Goal: Task Accomplishment & Management: Manage account settings

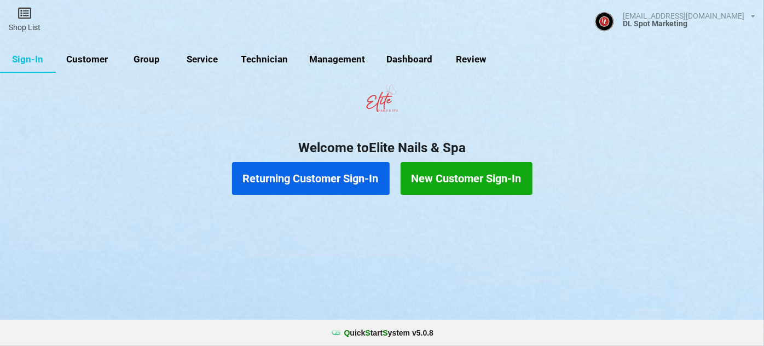
click at [150, 58] on link "Group" at bounding box center [147, 60] width 56 height 26
select select "25"
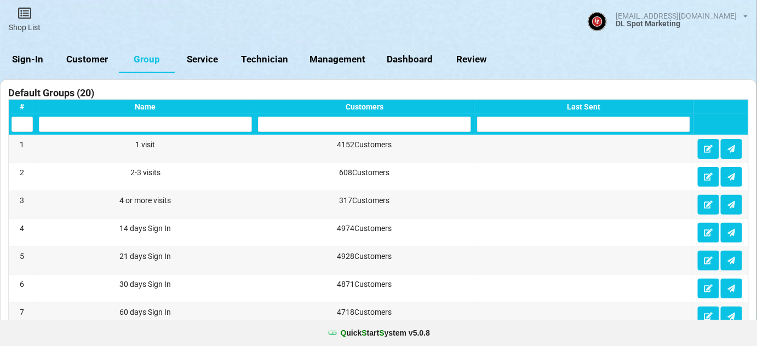
click at [31, 63] on link "Sign-In" at bounding box center [28, 60] width 56 height 26
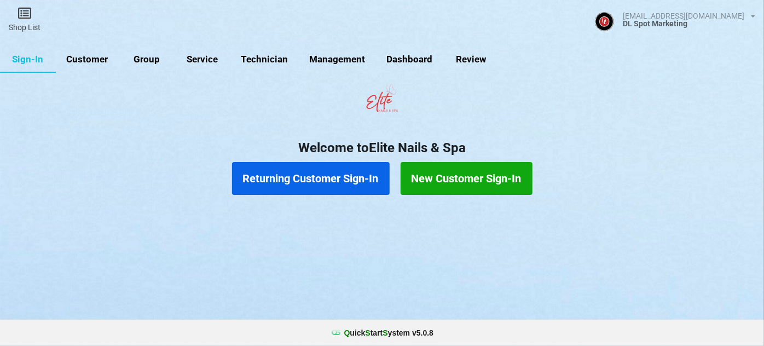
click at [99, 62] on link "Customer" at bounding box center [87, 60] width 63 height 26
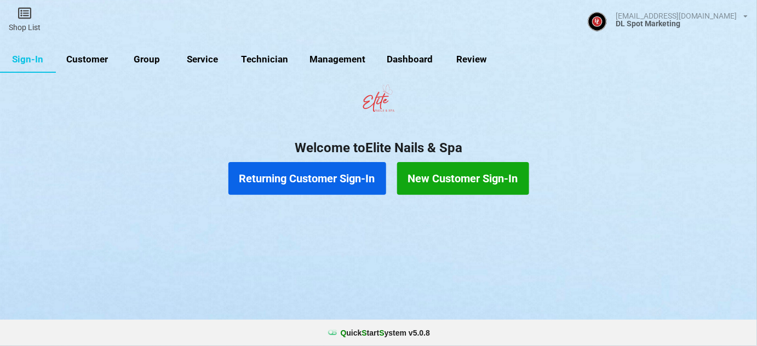
select select "25"
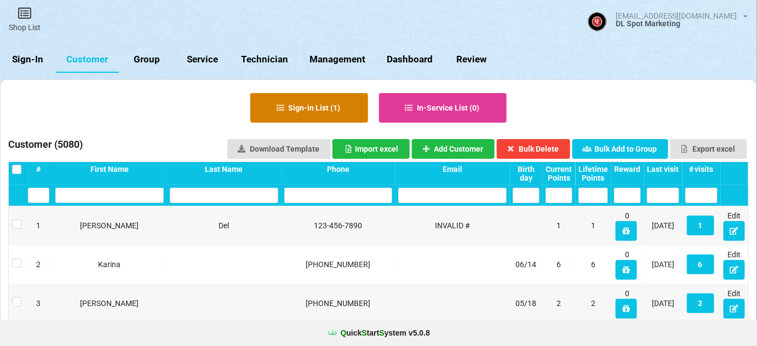
click at [283, 108] on icon at bounding box center [280, 107] width 9 height 7
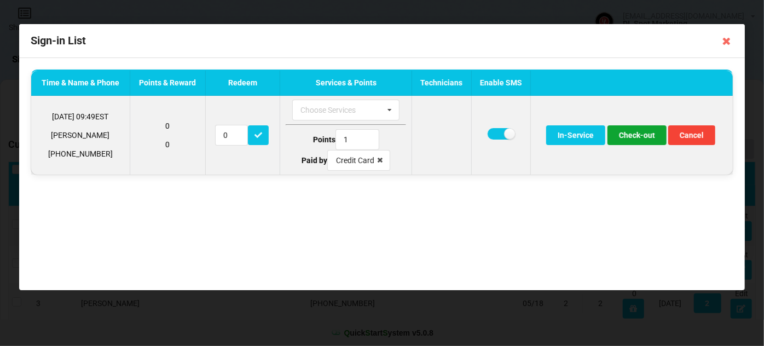
click at [634, 134] on button "Check-out" at bounding box center [637, 135] width 59 height 20
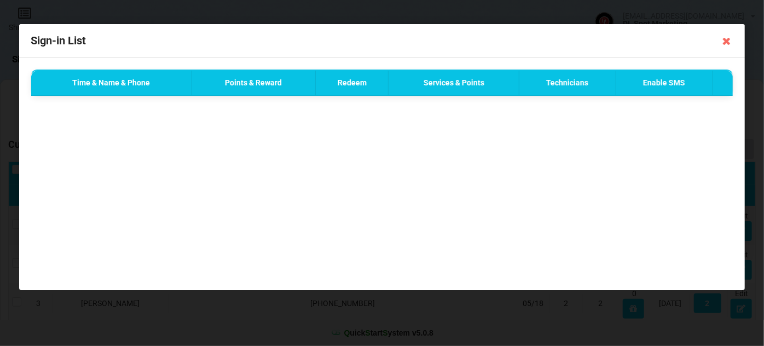
click at [728, 40] on icon at bounding box center [727, 41] width 18 height 18
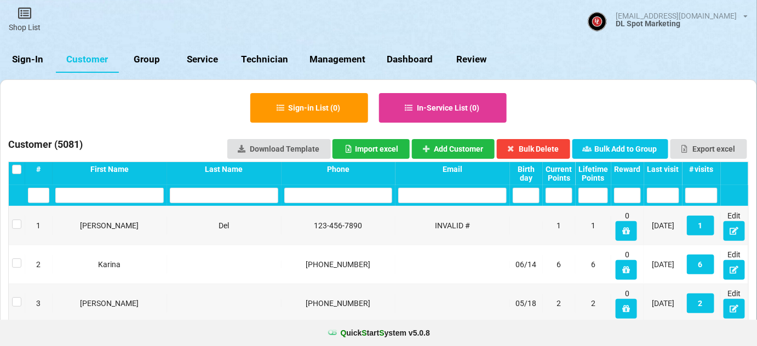
click at [33, 61] on link "Sign-In" at bounding box center [28, 60] width 56 height 26
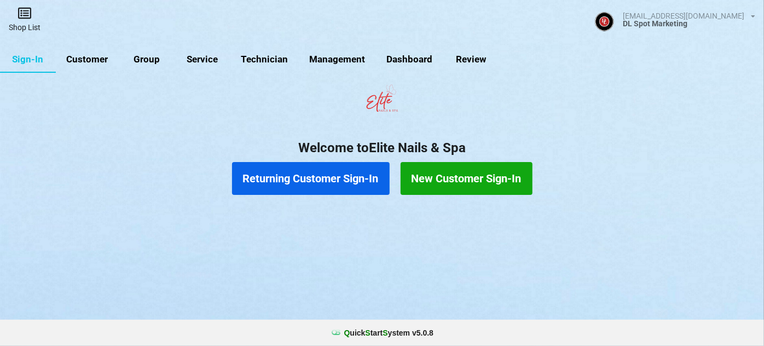
click at [29, 14] on icon at bounding box center [24, 13] width 15 height 13
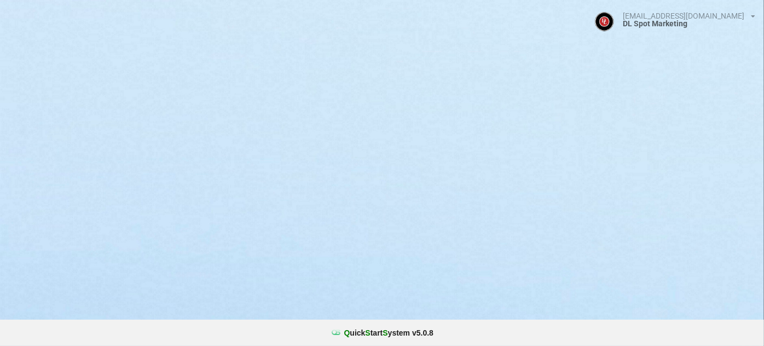
select select "25"
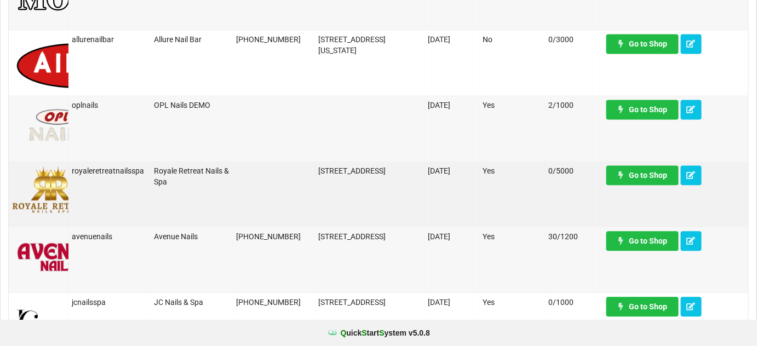
scroll to position [796, 0]
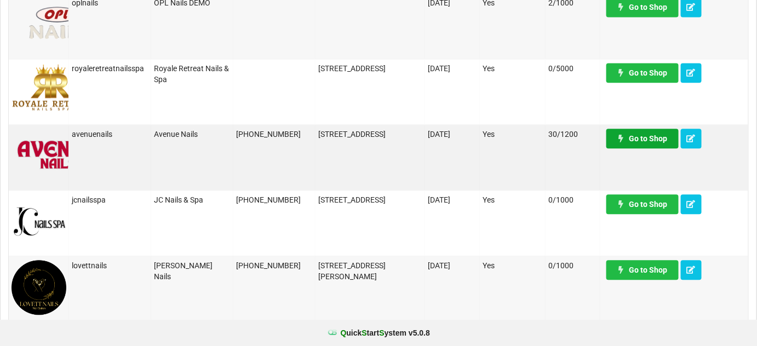
click at [652, 140] on link "Go to Shop" at bounding box center [642, 139] width 72 height 20
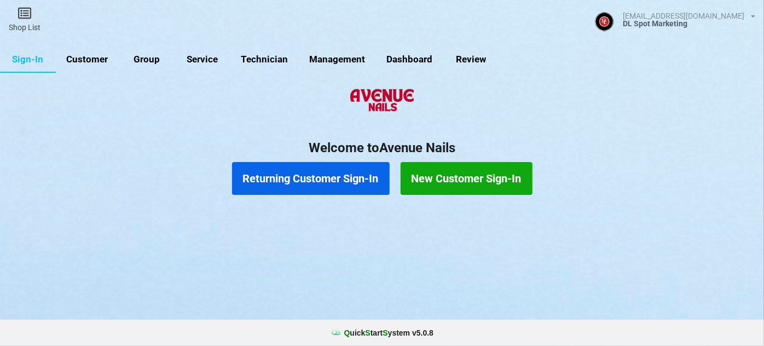
click at [97, 58] on link "Customer" at bounding box center [87, 60] width 63 height 26
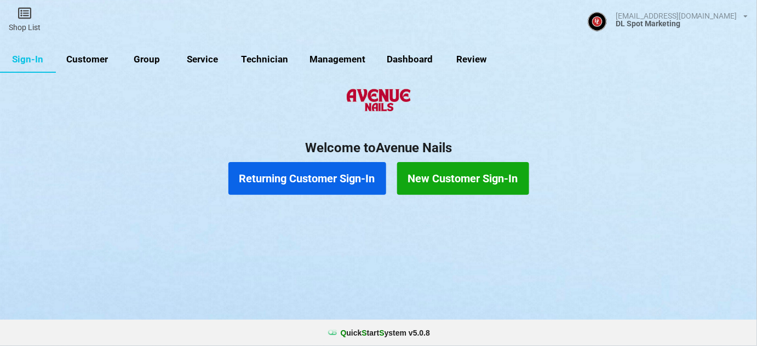
select select "25"
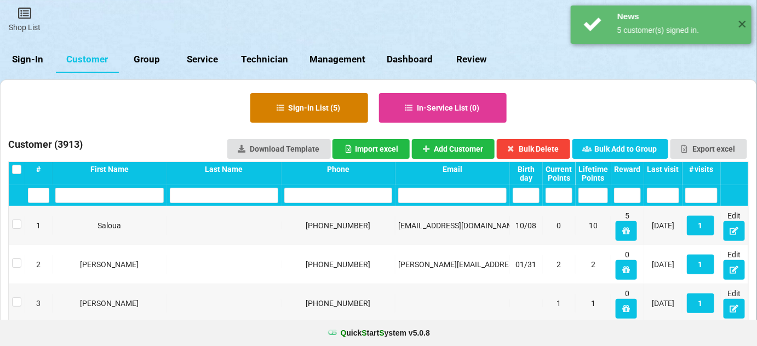
click at [337, 110] on button "Sign-in List ( 5 )" at bounding box center [309, 108] width 118 height 30
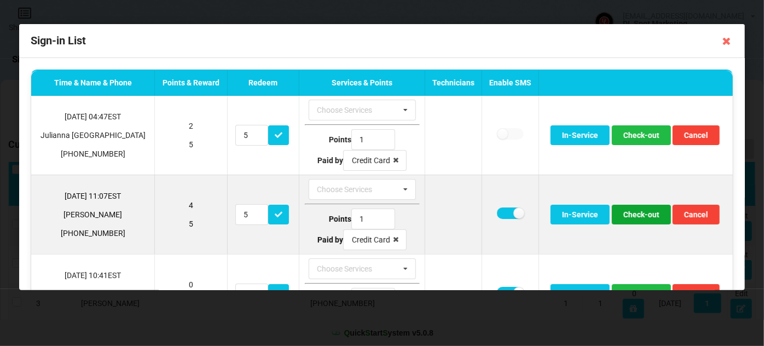
click at [637, 216] on button "Check-out" at bounding box center [641, 215] width 59 height 20
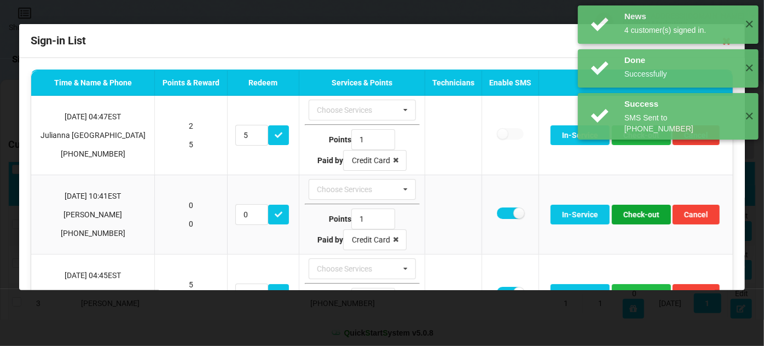
click at [637, 216] on button "Check-out" at bounding box center [641, 215] width 59 height 20
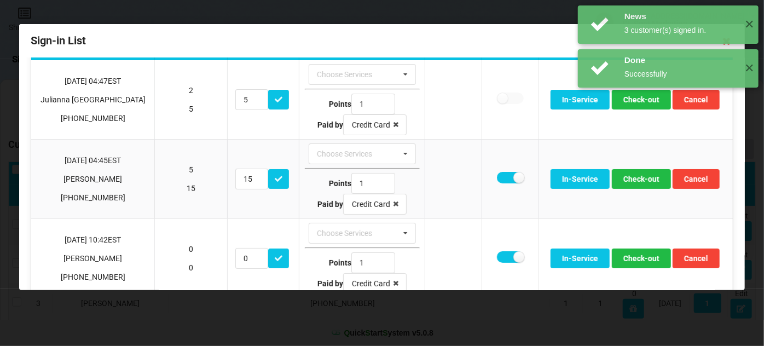
scroll to position [53, 0]
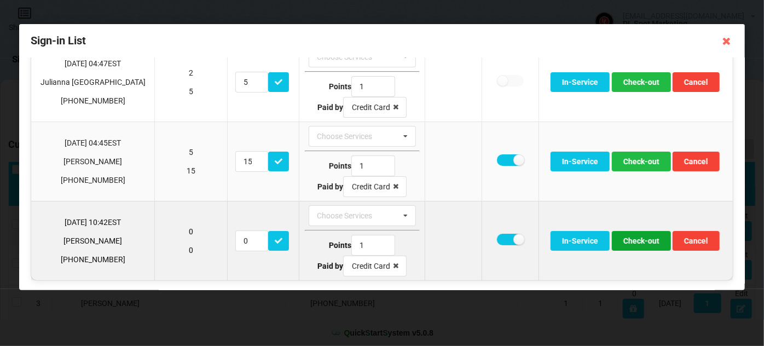
click at [637, 233] on button "Check-out" at bounding box center [641, 241] width 59 height 20
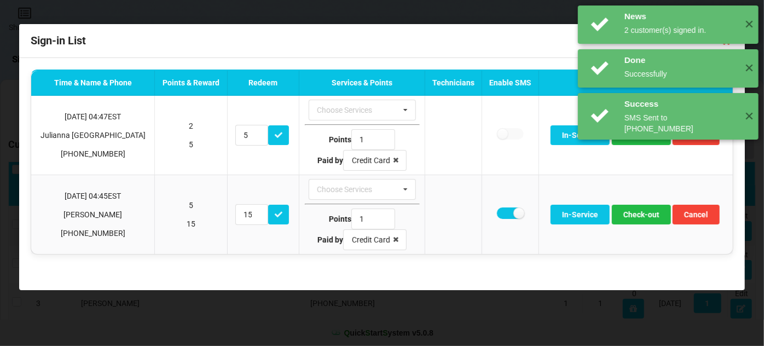
scroll to position [0, 0]
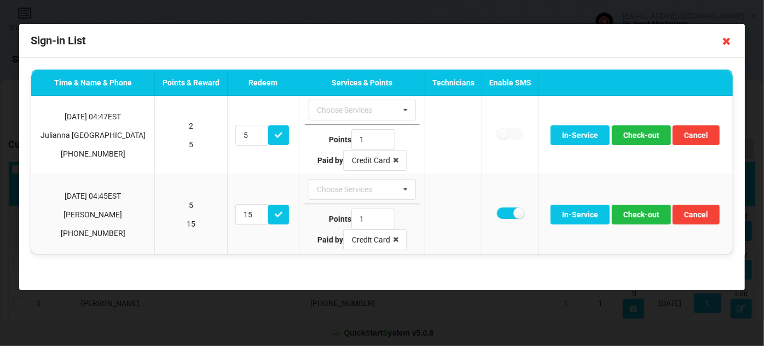
click at [726, 42] on icon at bounding box center [727, 41] width 18 height 18
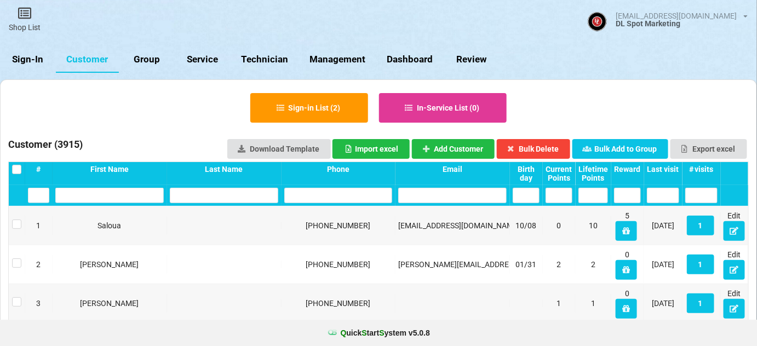
click at [25, 59] on link "Sign-In" at bounding box center [28, 60] width 56 height 26
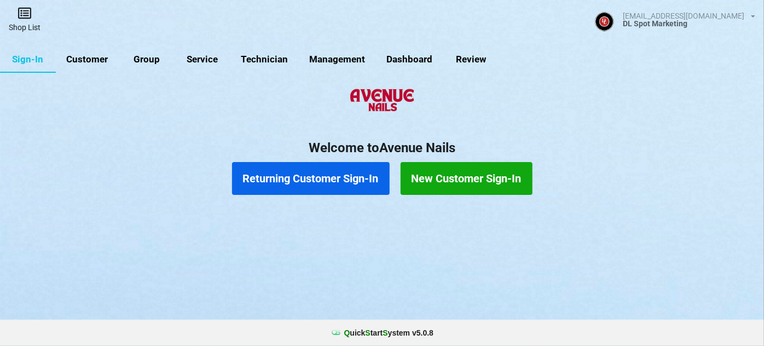
click at [27, 23] on link "Shop List" at bounding box center [24, 19] width 49 height 39
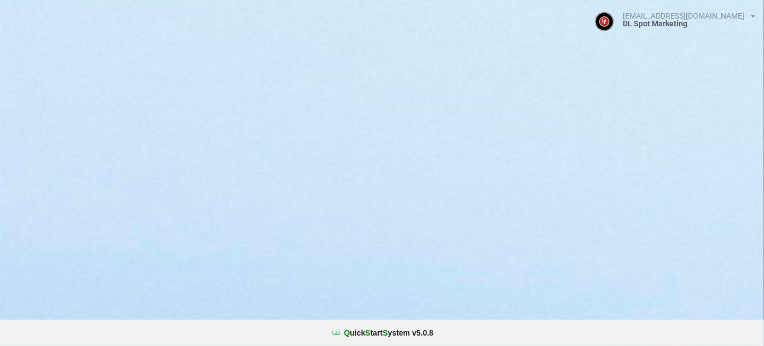
select select "25"
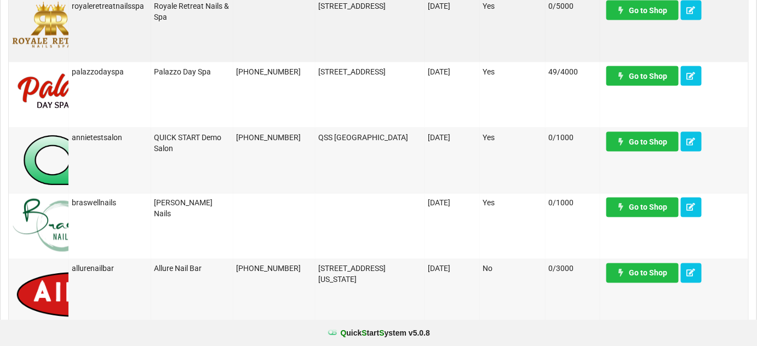
scroll to position [531, 0]
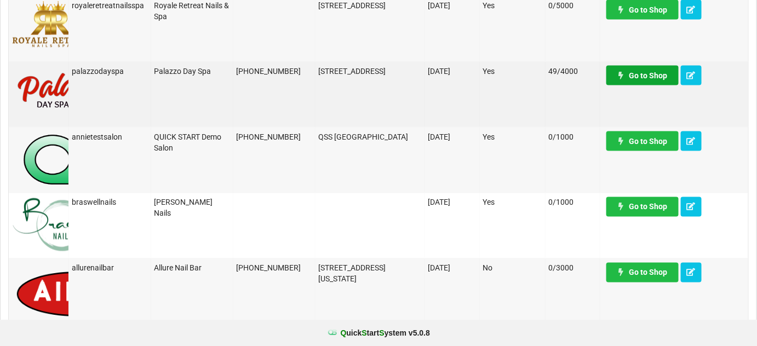
click at [659, 80] on link "Go to Shop" at bounding box center [642, 76] width 72 height 20
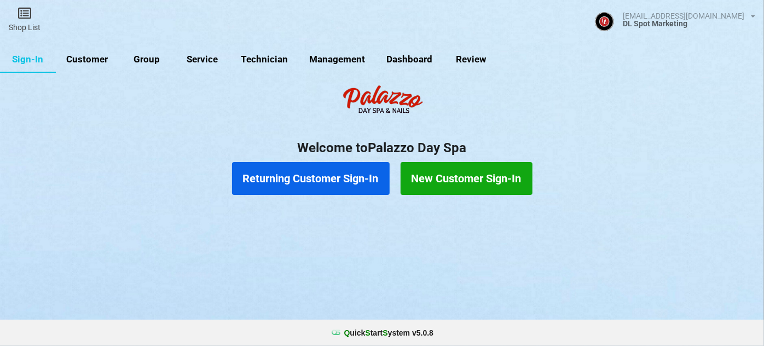
click at [90, 57] on link "Customer" at bounding box center [87, 60] width 63 height 26
select select "25"
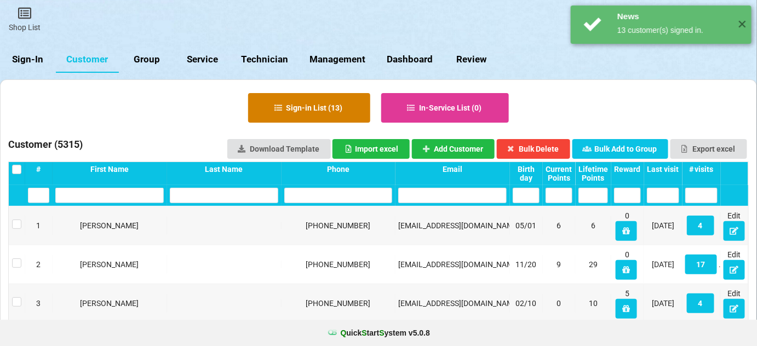
click at [319, 116] on button "Sign-in List ( 13 )" at bounding box center [329, 126] width 88 height 21
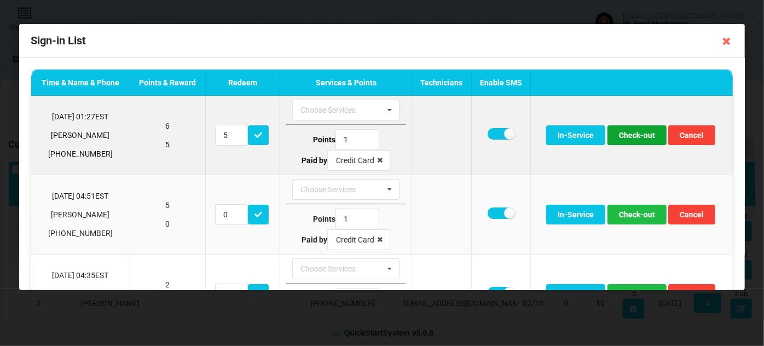
click at [625, 137] on button "Check-out" at bounding box center [637, 135] width 59 height 20
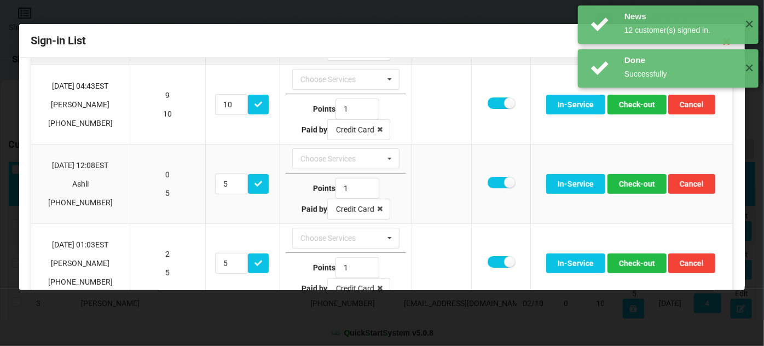
scroll to position [199, 0]
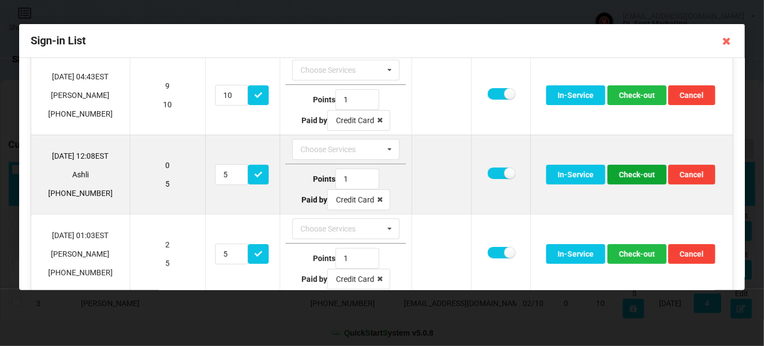
click at [640, 173] on button "Check-out" at bounding box center [637, 175] width 59 height 20
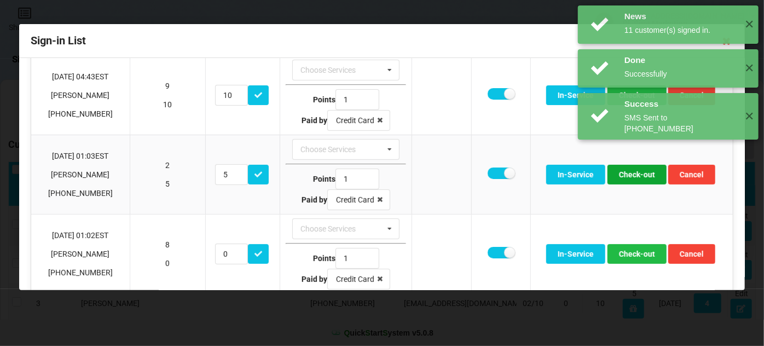
click at [640, 173] on button "Check-out" at bounding box center [637, 175] width 59 height 20
click at [636, 173] on div "News 11 customer(s) signed in. ✕" at bounding box center [668, 164] width 181 height 38
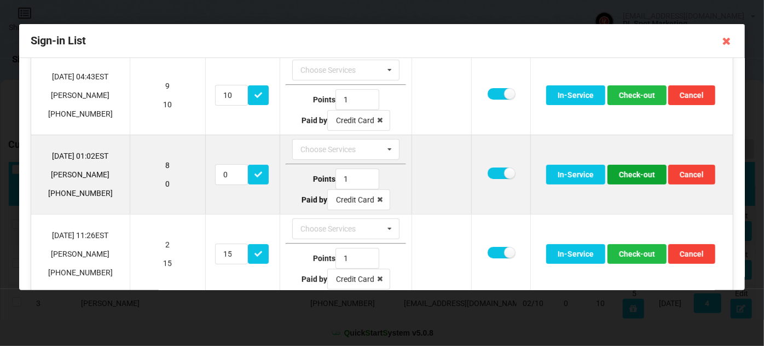
click at [629, 176] on button "Check-out" at bounding box center [637, 175] width 59 height 20
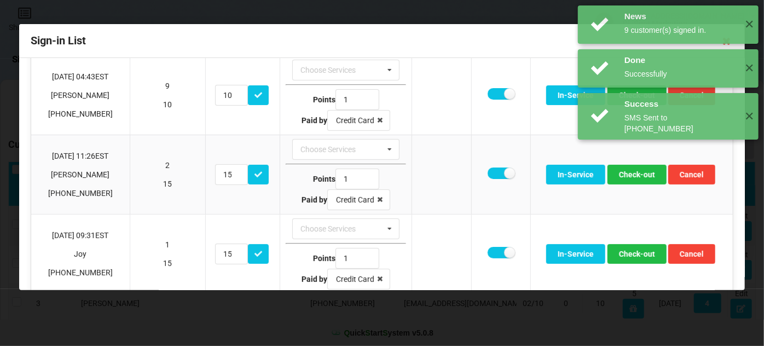
click at [629, 176] on div "News 9 customer(s) signed in. ✕ Done Successfully ✕ Success SMS Sent to +140748…" at bounding box center [669, 116] width 192 height 233
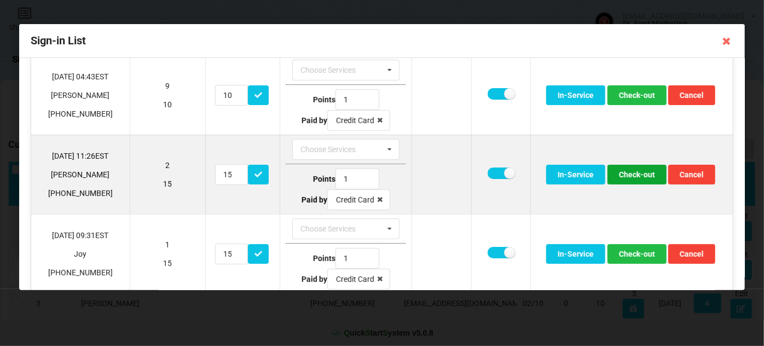
click at [640, 169] on button "Check-out" at bounding box center [637, 175] width 59 height 20
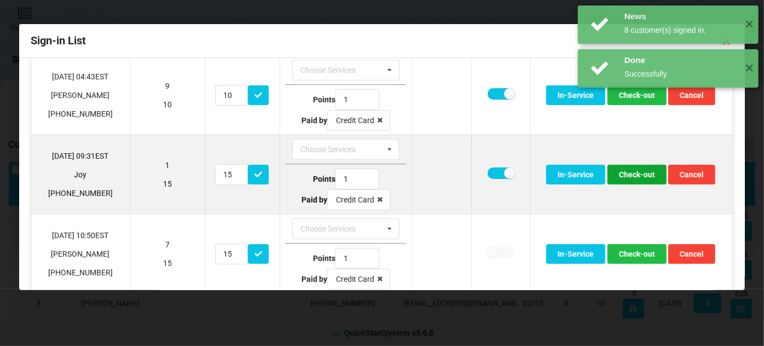
click at [634, 171] on button "Check-out" at bounding box center [637, 175] width 59 height 20
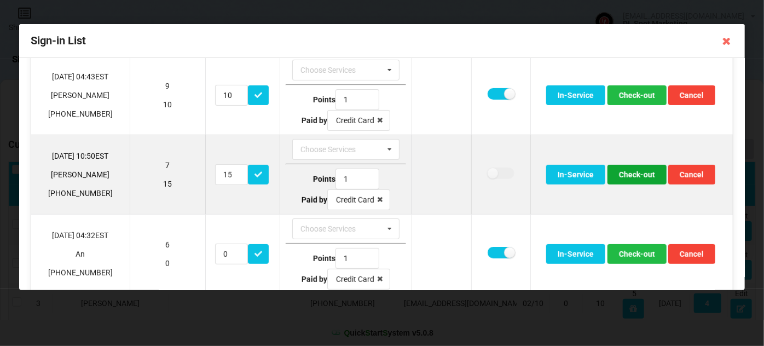
click at [634, 174] on button "Check-out" at bounding box center [637, 175] width 59 height 20
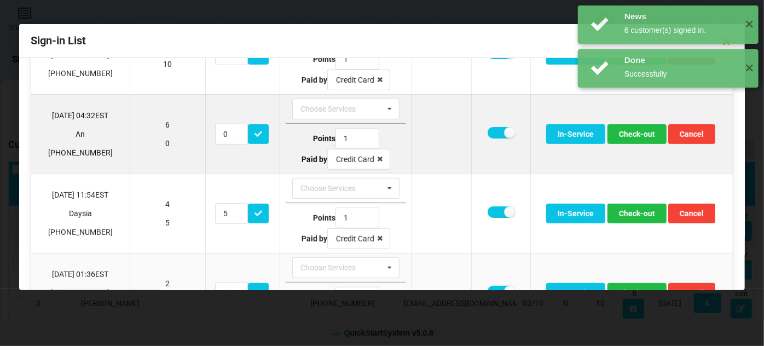
scroll to position [266, 0]
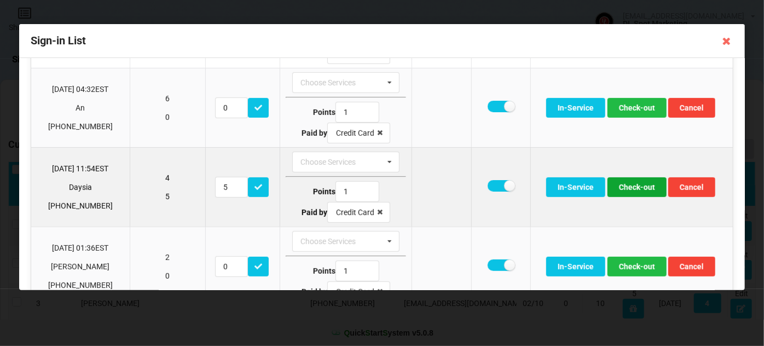
click at [642, 186] on button "Check-out" at bounding box center [637, 187] width 59 height 20
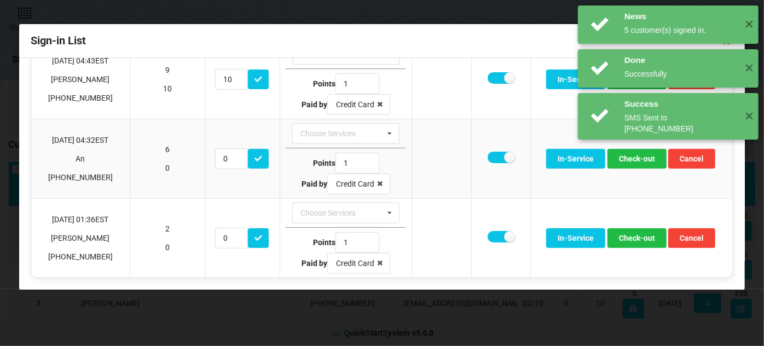
scroll to position [210, 0]
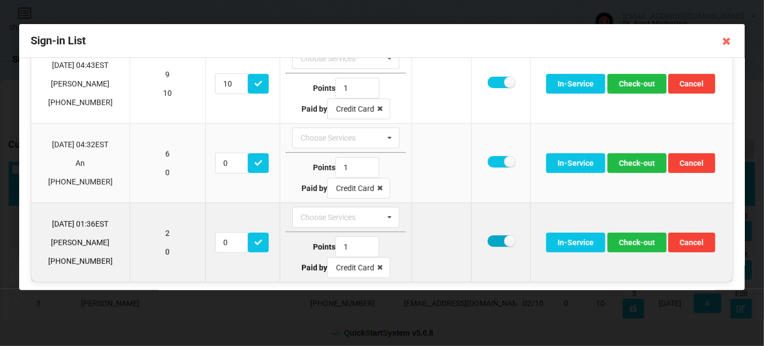
click at [493, 239] on label at bounding box center [501, 240] width 27 height 11
checkbox input "false"
click at [630, 235] on button "Check-out" at bounding box center [637, 243] width 59 height 20
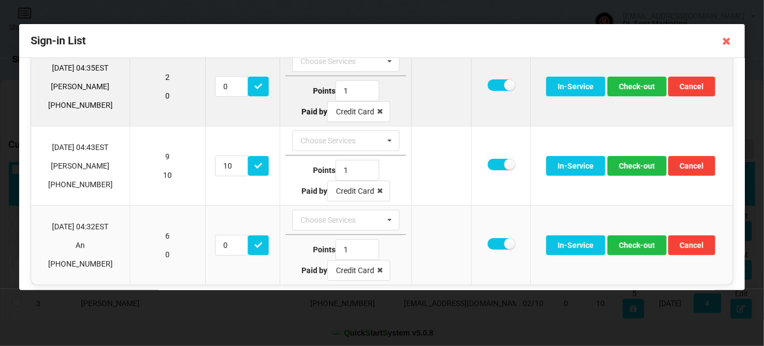
scroll to position [131, 0]
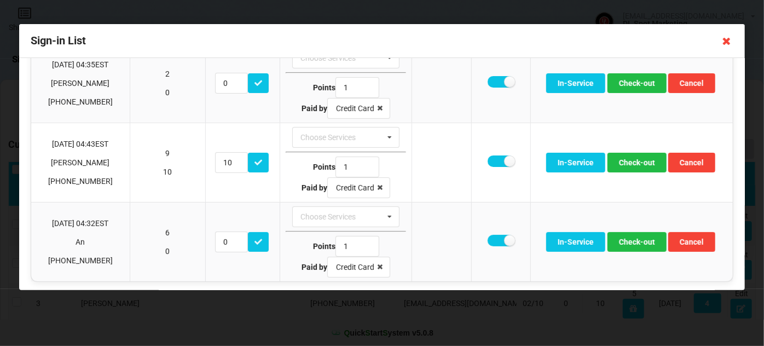
click at [728, 45] on icon at bounding box center [727, 41] width 18 height 18
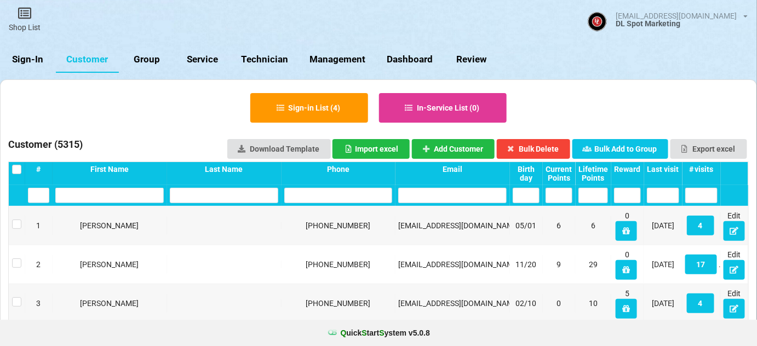
click at [26, 63] on link "Sign-In" at bounding box center [28, 60] width 56 height 26
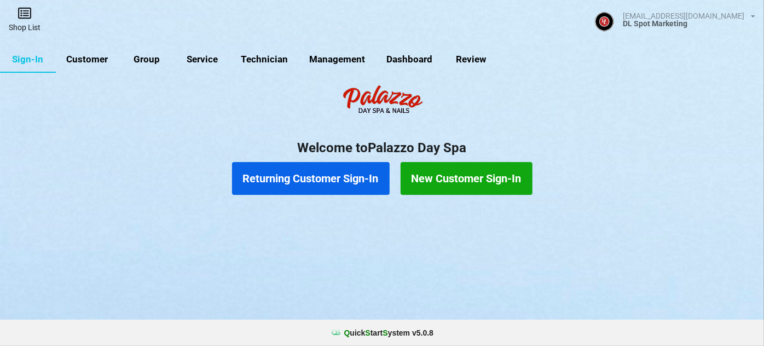
click at [368, 166] on link "Shop List" at bounding box center [369, 167] width 2 height 2
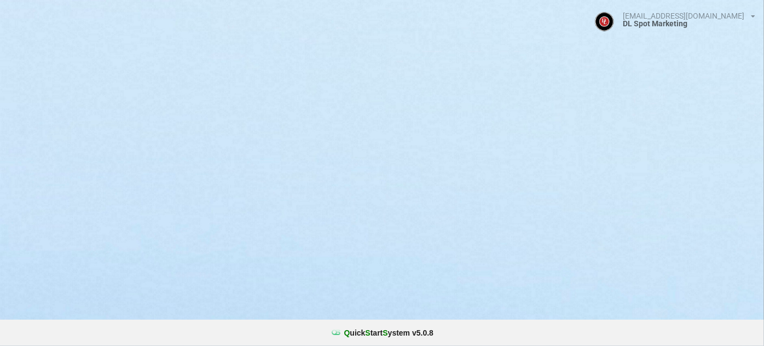
select select "25"
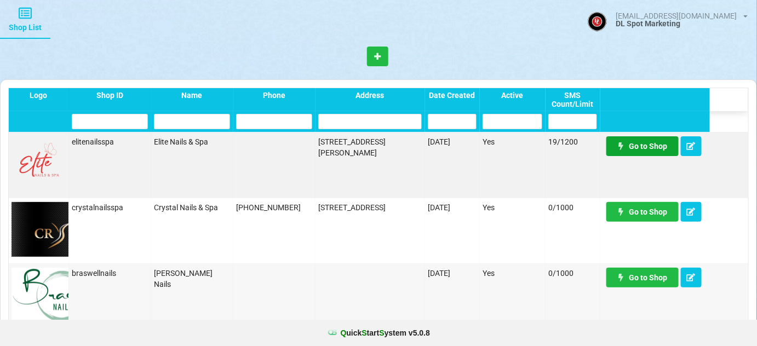
click at [646, 146] on link "Go to Shop" at bounding box center [642, 146] width 72 height 20
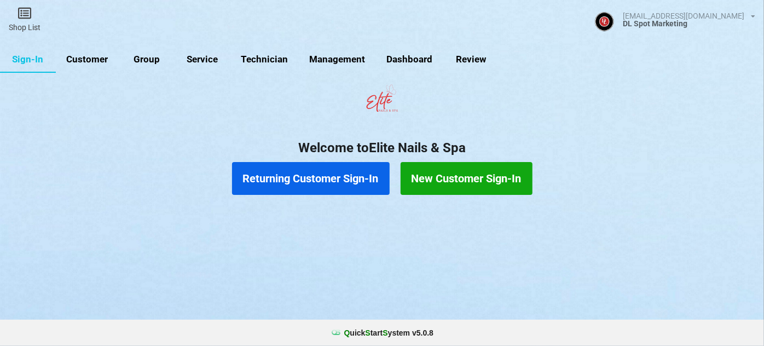
click at [149, 57] on link "Group" at bounding box center [147, 60] width 56 height 26
select select "25"
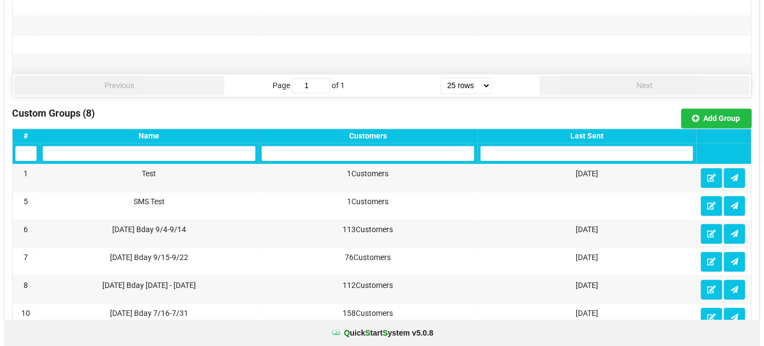
scroll to position [730, 0]
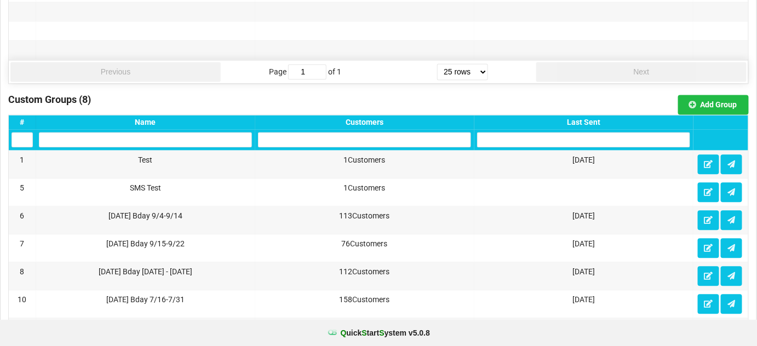
click at [600, 122] on div "Last Sent" at bounding box center [583, 122] width 219 height 14
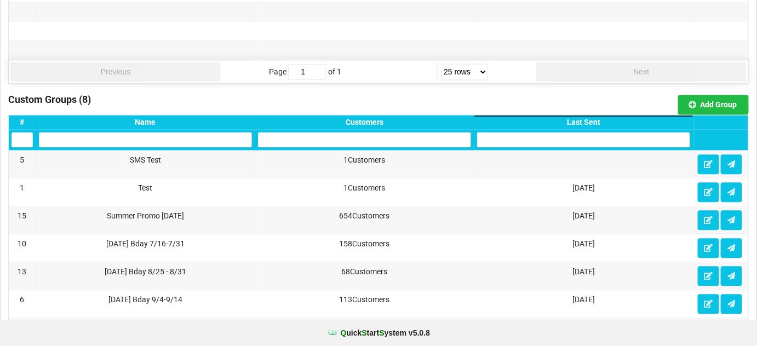
click at [596, 118] on div "Last Sent" at bounding box center [583, 122] width 213 height 9
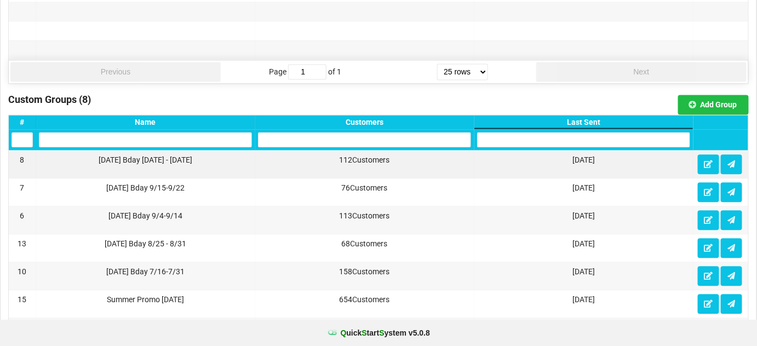
drag, startPoint x: 94, startPoint y: 153, endPoint x: 198, endPoint y: 152, distance: 104.0
click at [198, 154] on div "[DATE] Bday [DATE] - [DATE]" at bounding box center [145, 159] width 213 height 11
copy div "[DATE] Bday [DATE] - [DATE]"
click at [715, 98] on button "Add Group" at bounding box center [713, 105] width 71 height 20
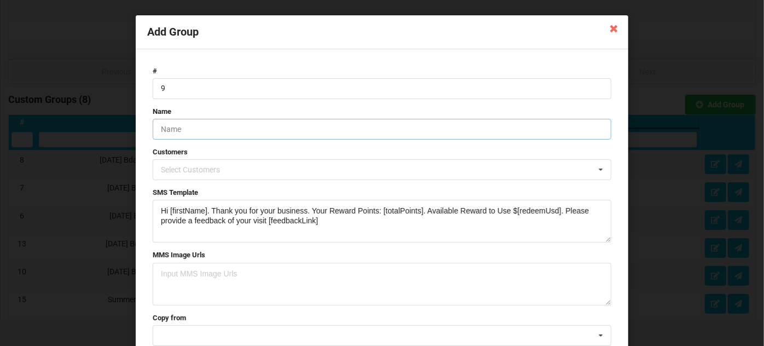
click at [207, 127] on input "text" at bounding box center [382, 129] width 459 height 21
paste input "[DATE] Bday [DATE] - [DATE]"
click at [216, 129] on input "[DATE] Bday [DATE] - [DATE]" at bounding box center [382, 129] width 459 height 21
click at [254, 130] on input "[DATE] Bday [DATE] - [DATE]" at bounding box center [382, 129] width 459 height 21
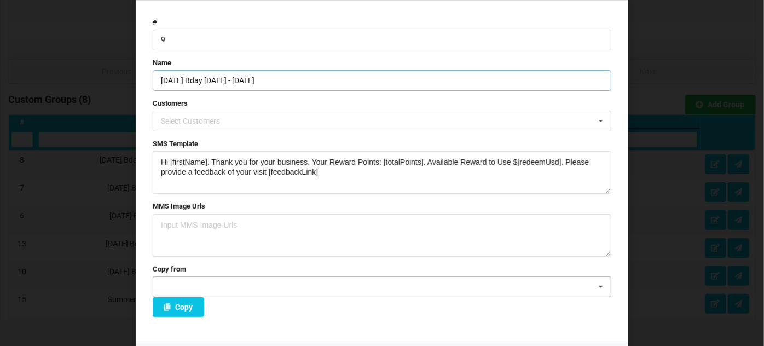
scroll to position [78, 0]
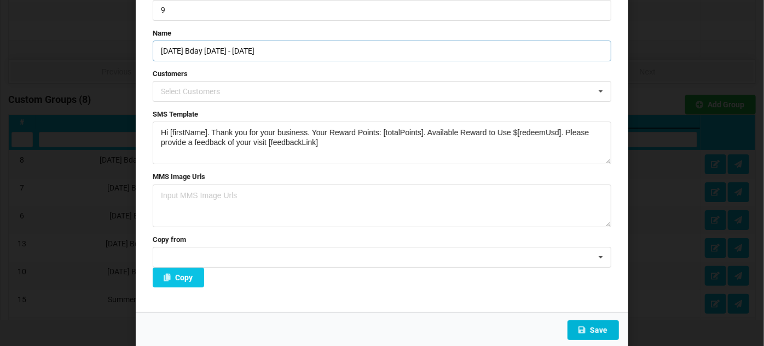
type input "[DATE] Bday [DATE] - [DATE]"
click at [601, 327] on button "Save" at bounding box center [593, 330] width 51 height 20
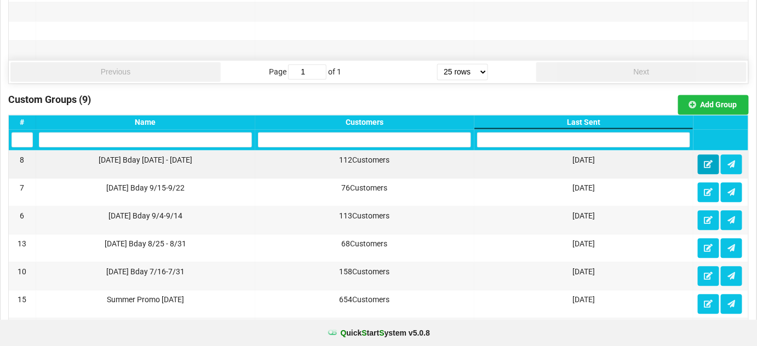
click at [708, 160] on icon at bounding box center [708, 163] width 9 height 7
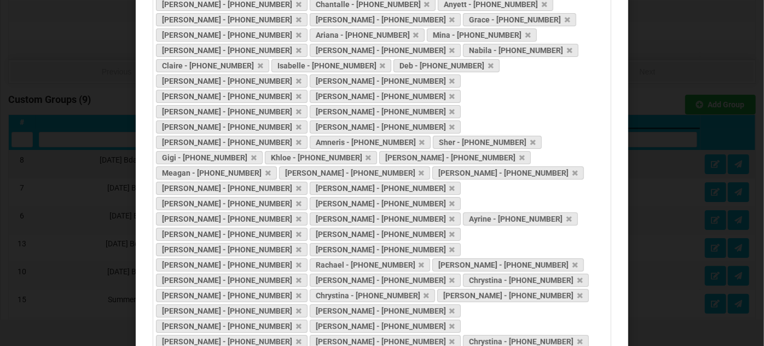
scroll to position [492, 0]
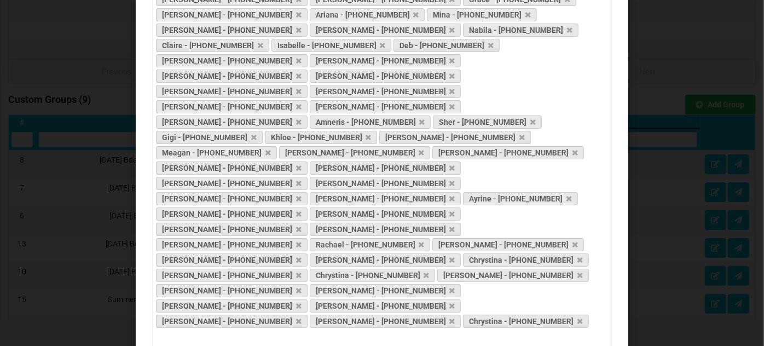
drag, startPoint x: 606, startPoint y: 162, endPoint x: 601, endPoint y: 211, distance: 49.5
drag, startPoint x: 349, startPoint y: 151, endPoint x: 139, endPoint y: 133, distance: 211.6
click at [139, 133] on div "# 8 Name [DATE] Bday [DATE] - [DATE] Customers [PERSON_NAME] - [PHONE_NUMBER] […" at bounding box center [382, 84] width 493 height 1052
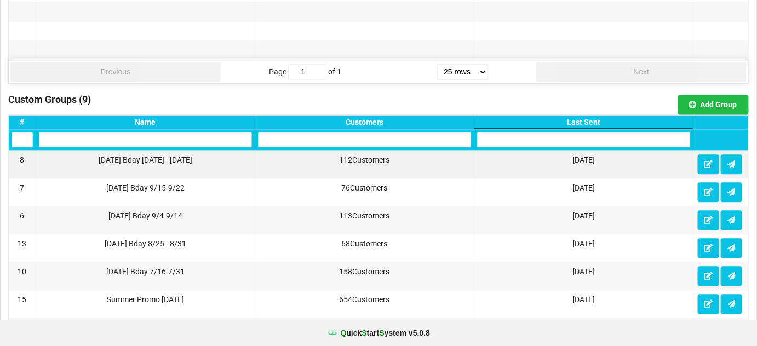
click at [586, 118] on div "Last Sent" at bounding box center [583, 122] width 213 height 9
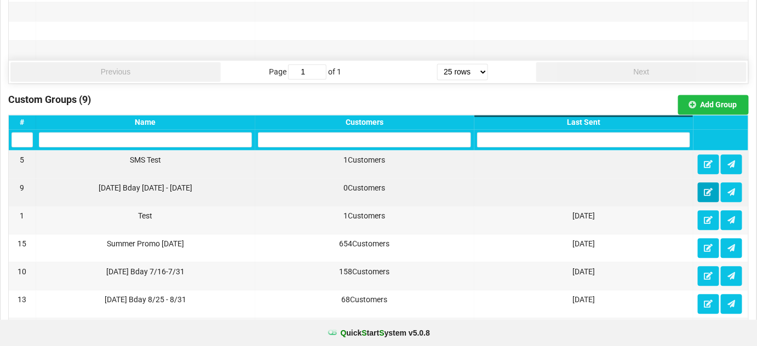
click at [706, 188] on icon at bounding box center [708, 191] width 9 height 7
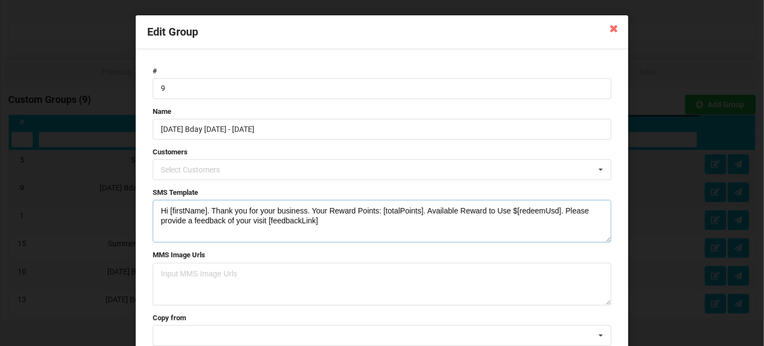
drag, startPoint x: 330, startPoint y: 223, endPoint x: 147, endPoint y: 205, distance: 183.2
click at [147, 205] on form "# 9 Name [DATE] Bday [DATE] - [DATE] Customers Select Customers [PERSON_NAME] -…" at bounding box center [382, 220] width 470 height 318
paste textarea "appy Birthday [firstName] Show your ID to get 10% off on your birthday week at …"
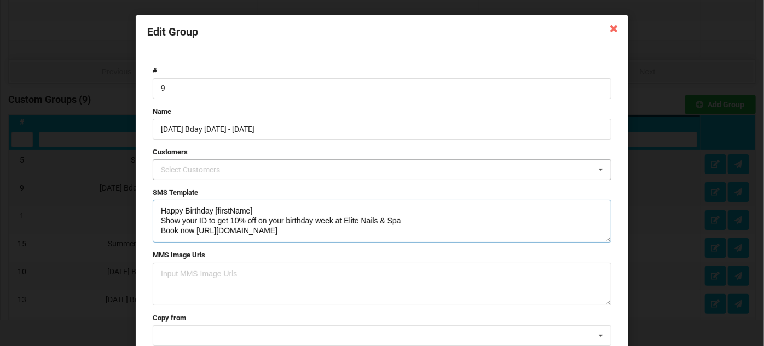
type textarea "Happy Birthday [firstName] Show your ID to get 10% off on your birthday week at…"
click at [206, 170] on div "Select Customers" at bounding box center [197, 170] width 78 height 13
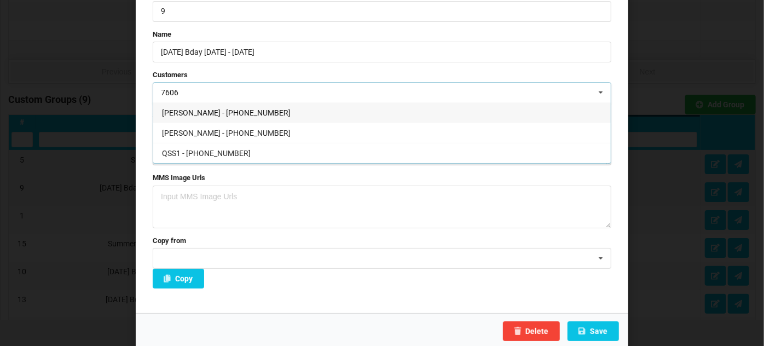
scroll to position [78, 0]
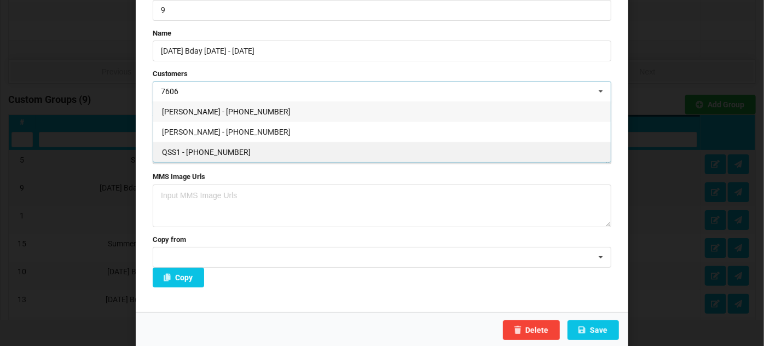
type input "7606"
click at [234, 154] on div "QSS1 - [PHONE_NUMBER]" at bounding box center [382, 152] width 458 height 20
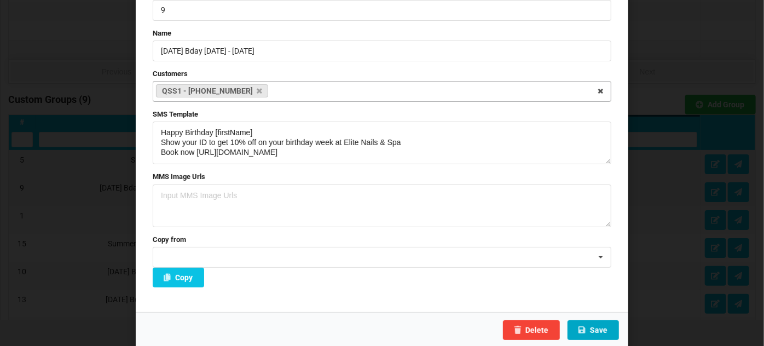
click at [592, 324] on button "Save" at bounding box center [593, 330] width 51 height 20
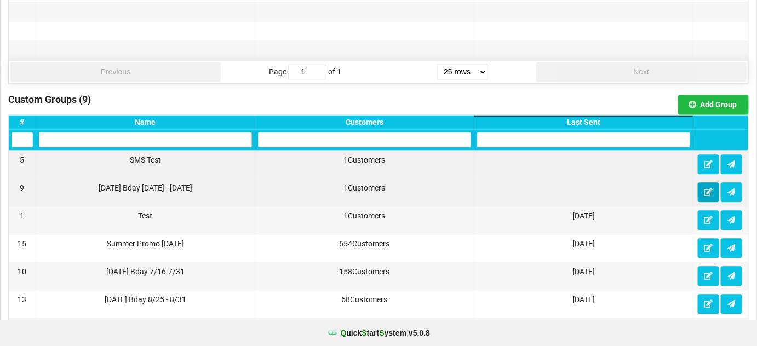
click at [706, 189] on button at bounding box center [708, 192] width 21 height 20
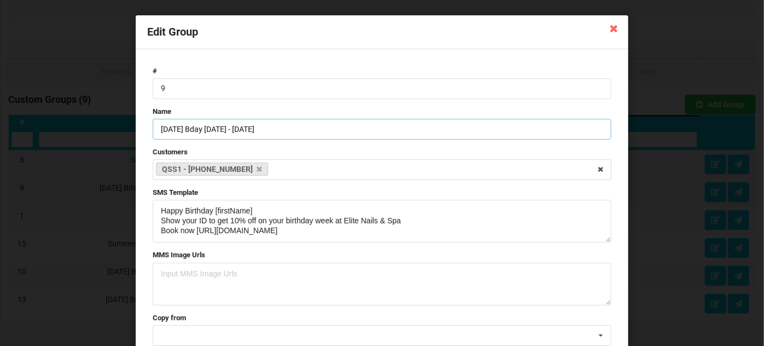
drag, startPoint x: 171, startPoint y: 129, endPoint x: 133, endPoint y: 147, distance: 42.4
click at [147, 143] on form "# 9 Name [DATE] Bday [DATE] - [DATE] Customers QSS1 - [PHONE_NUMBER] Select Cus…" at bounding box center [382, 220] width 470 height 318
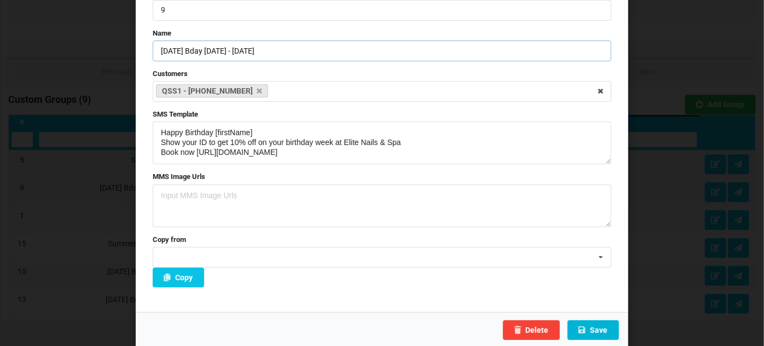
type input "[DATE] Bday [DATE] - [DATE]"
click at [601, 330] on button "Save" at bounding box center [593, 330] width 51 height 20
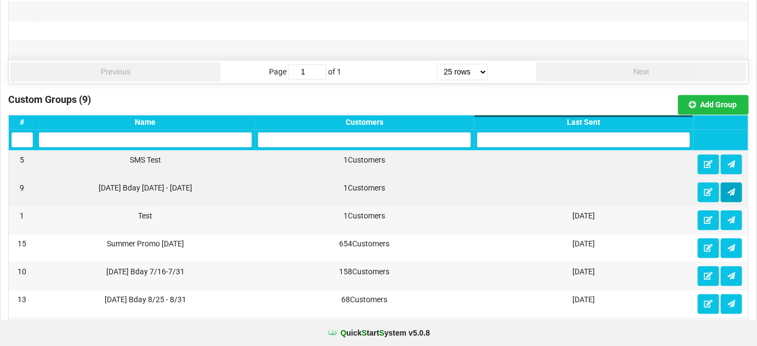
click at [730, 188] on icon at bounding box center [731, 191] width 9 height 7
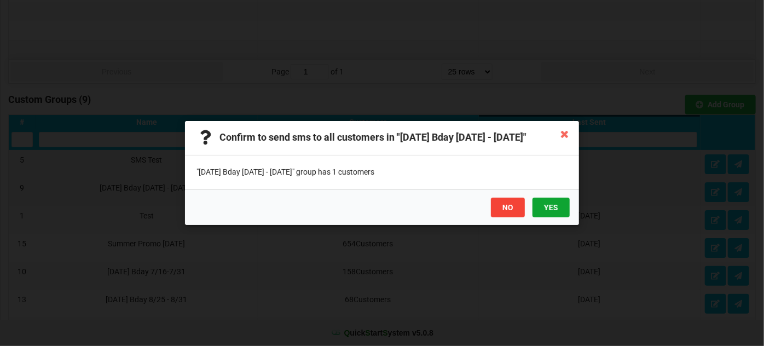
click at [555, 209] on button "YES" at bounding box center [551, 208] width 37 height 20
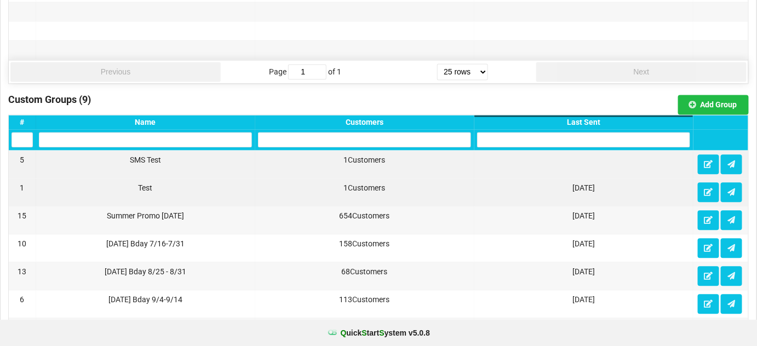
click at [585, 118] on div "Last Sent" at bounding box center [583, 122] width 213 height 9
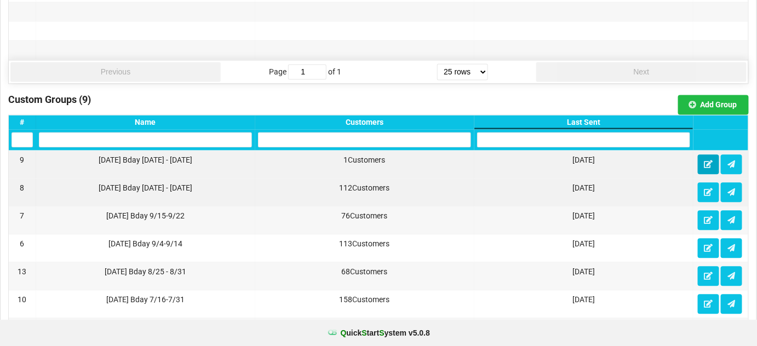
click at [706, 160] on icon at bounding box center [708, 163] width 9 height 7
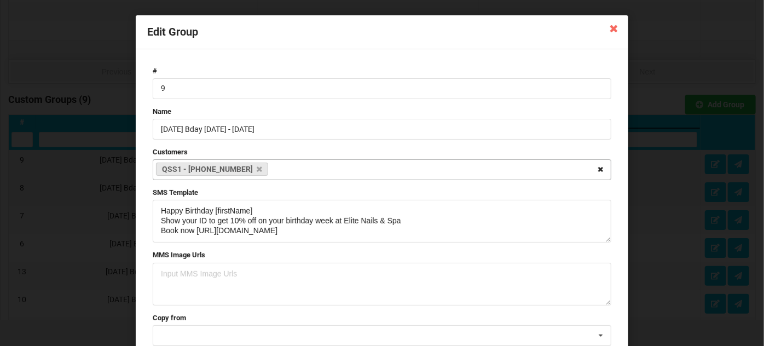
click at [599, 168] on icon at bounding box center [600, 170] width 17 height 20
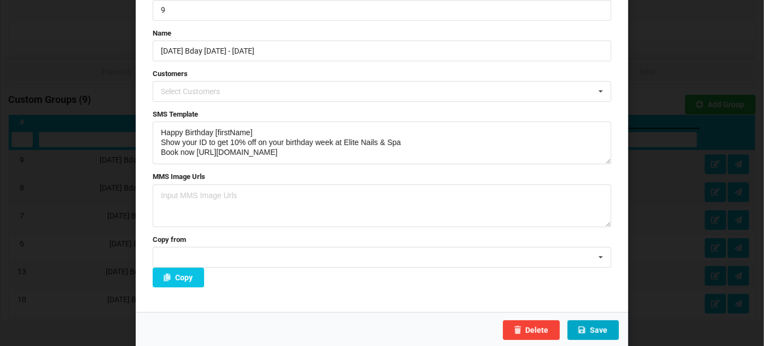
click at [594, 327] on button "Save" at bounding box center [593, 330] width 51 height 20
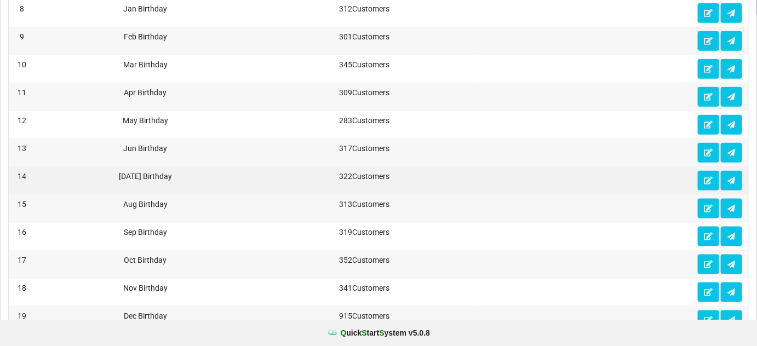
scroll to position [0, 0]
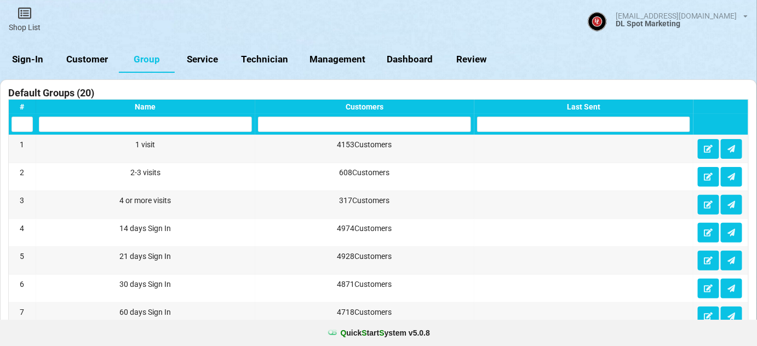
click at [92, 59] on link "Customer" at bounding box center [87, 60] width 63 height 26
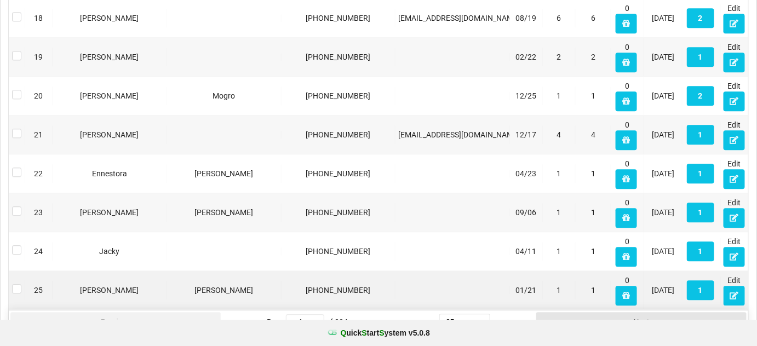
scroll to position [886, 0]
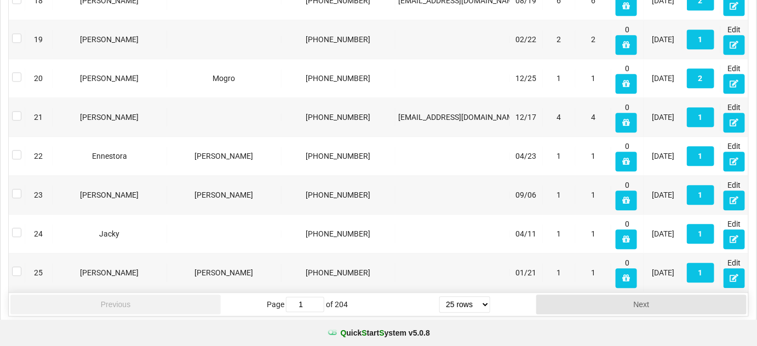
click at [485, 298] on select "5 rows 10 rows 20 rows 25 rows 50 rows 100 rows" at bounding box center [460, 301] width 49 height 16
select select "50"
click at [440, 313] on select "5 rows 10 rows 20 rows 25 rows 50 rows 100 rows" at bounding box center [464, 304] width 51 height 16
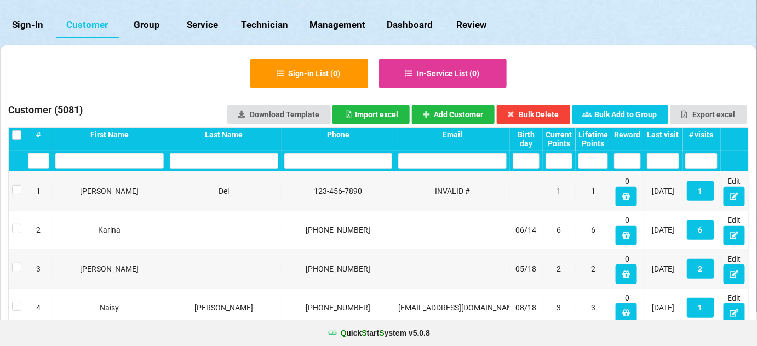
scroll to position [32, 0]
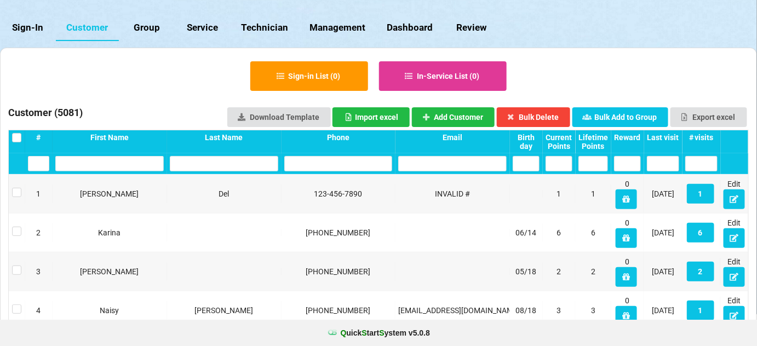
click at [526, 144] on div "Birth day" at bounding box center [526, 142] width 27 height 18
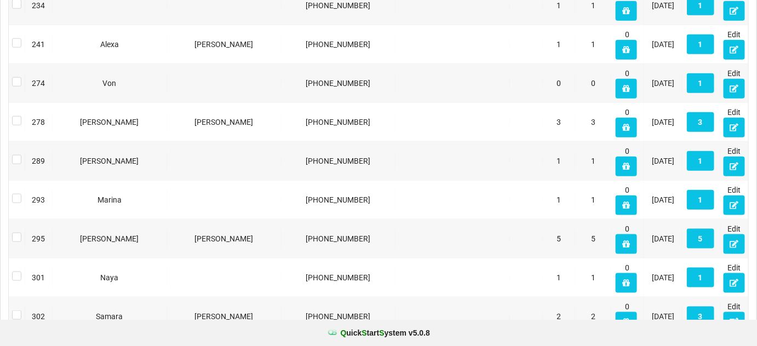
scroll to position [1855, 0]
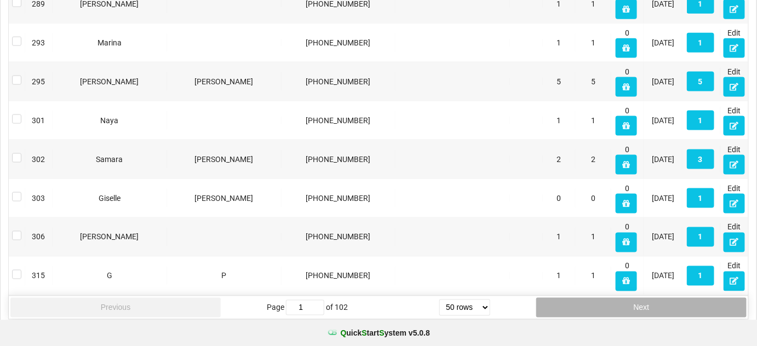
click at [660, 302] on button "Next" at bounding box center [641, 308] width 210 height 20
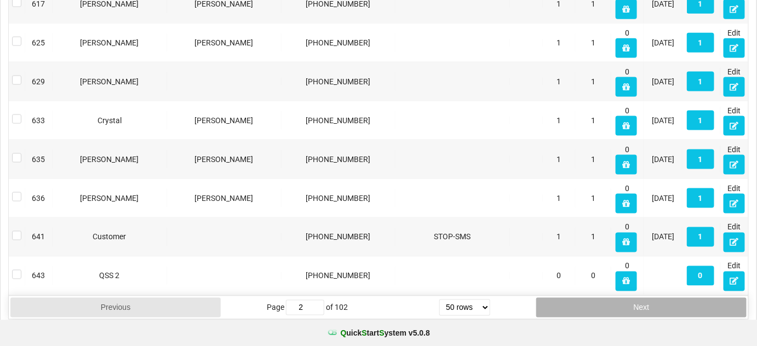
click at [660, 302] on button "Next" at bounding box center [641, 308] width 210 height 20
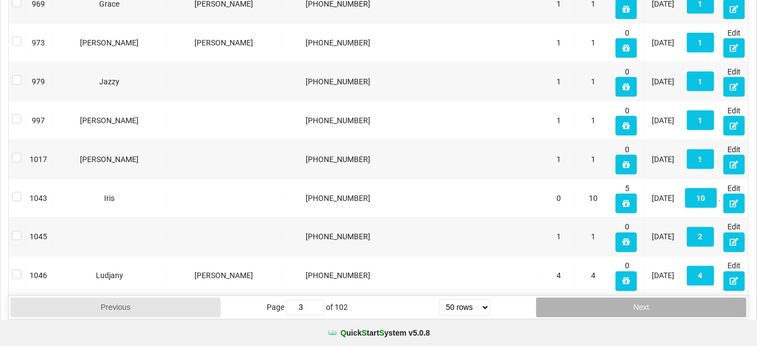
click at [660, 302] on button "Next" at bounding box center [641, 308] width 210 height 20
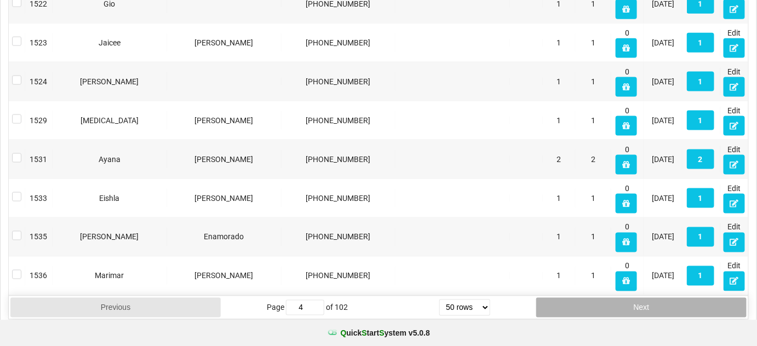
click at [660, 302] on button "Next" at bounding box center [641, 308] width 210 height 20
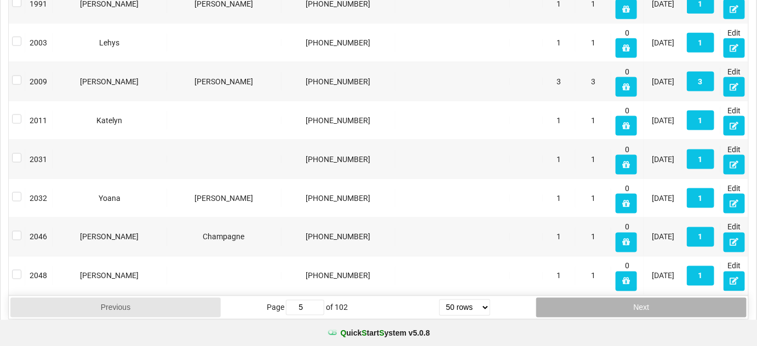
click at [660, 302] on button "Next" at bounding box center [641, 308] width 210 height 20
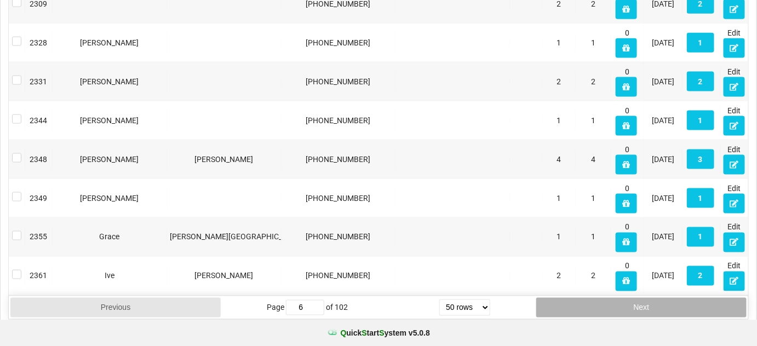
click at [660, 302] on button "Next" at bounding box center [641, 308] width 210 height 20
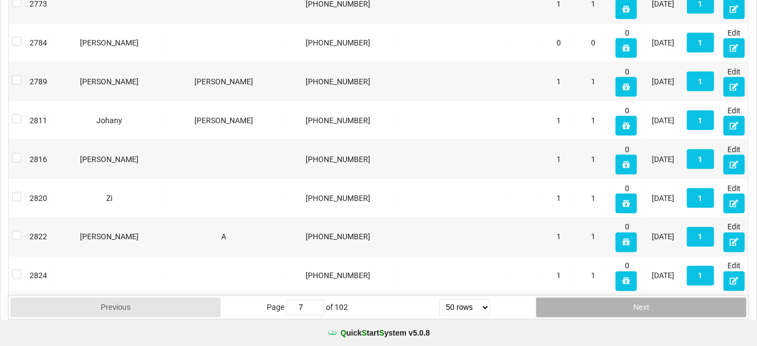
click at [660, 302] on button "Next" at bounding box center [641, 308] width 210 height 20
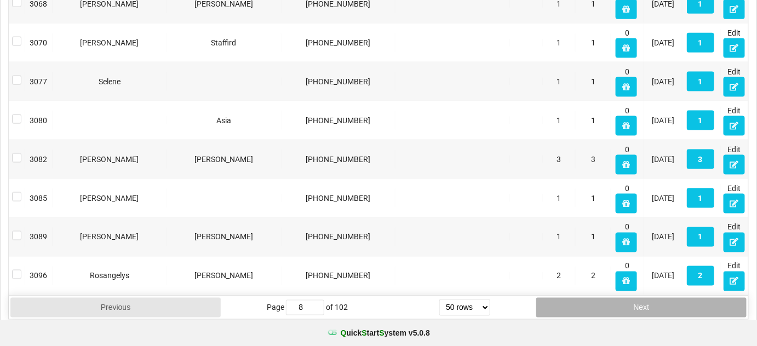
click at [660, 302] on button "Next" at bounding box center [641, 308] width 210 height 20
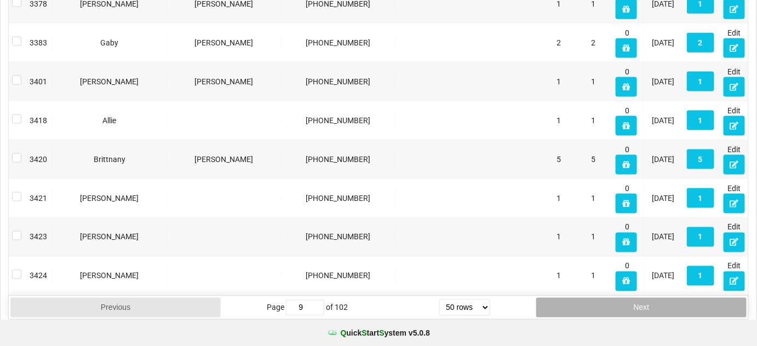
click at [660, 302] on button "Next" at bounding box center [641, 308] width 210 height 20
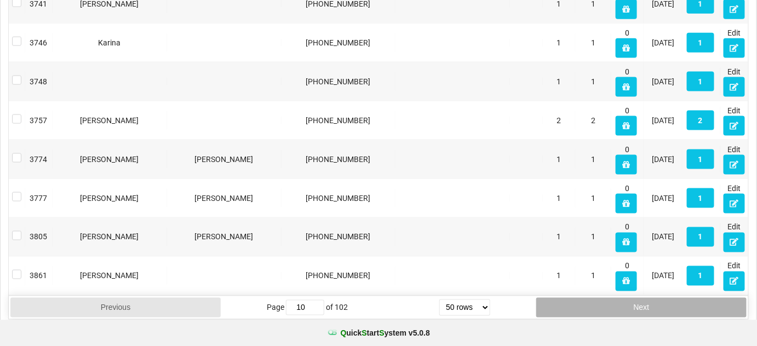
click at [660, 302] on button "Next" at bounding box center [641, 308] width 210 height 20
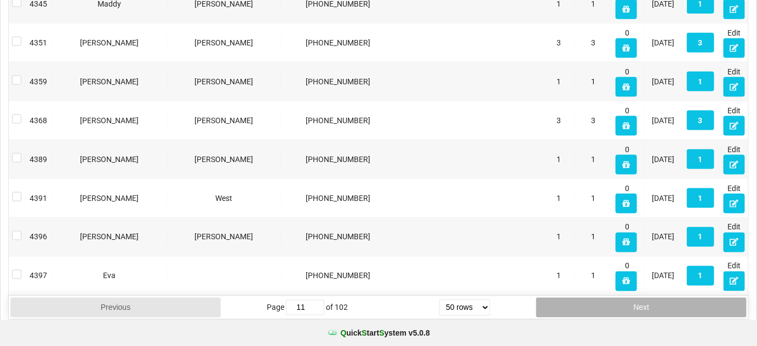
click at [660, 302] on button "Next" at bounding box center [641, 308] width 210 height 20
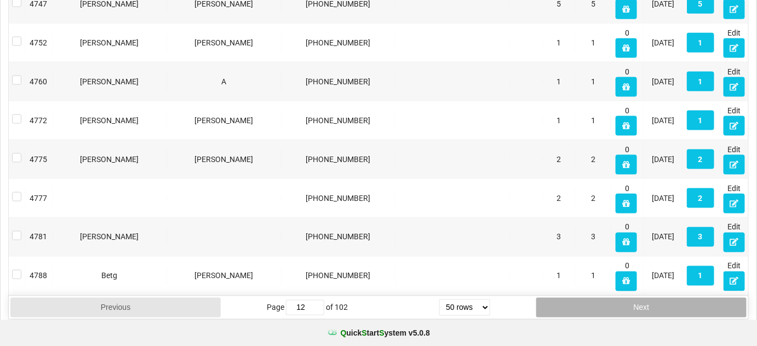
click at [660, 302] on button "Next" at bounding box center [641, 308] width 210 height 20
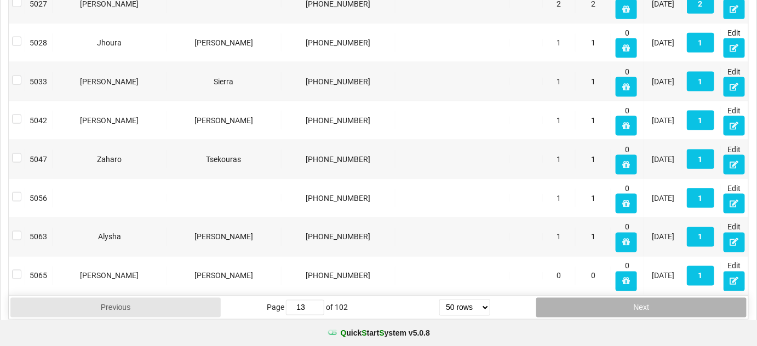
click at [658, 298] on button "Next" at bounding box center [641, 308] width 210 height 20
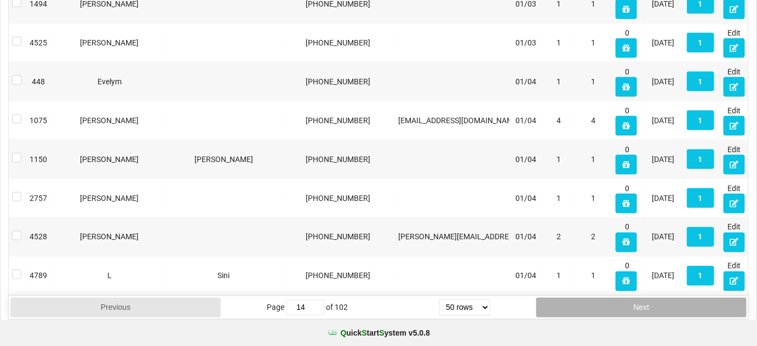
click at [658, 298] on button "Next" at bounding box center [641, 308] width 210 height 20
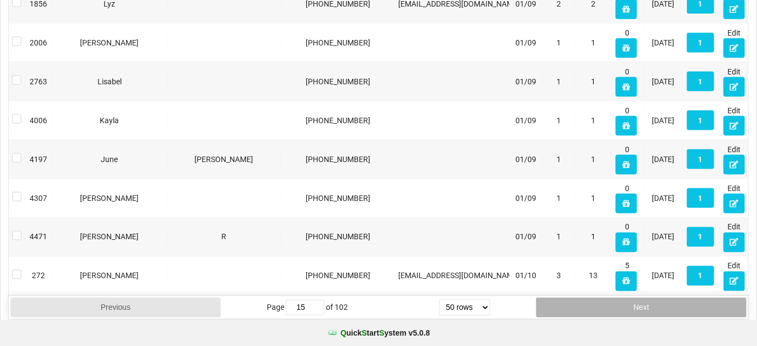
click at [658, 298] on button "Next" at bounding box center [641, 308] width 210 height 20
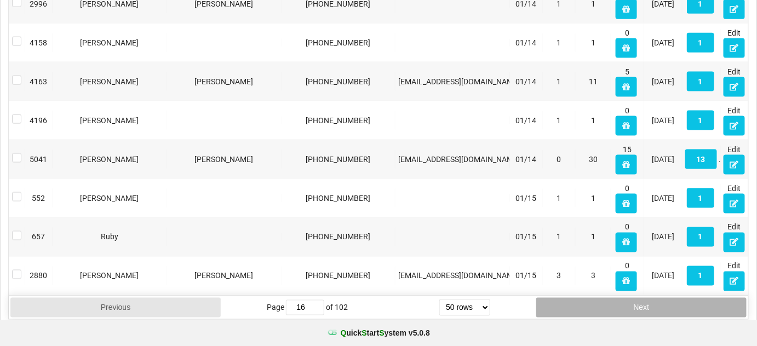
click at [658, 298] on button "Next" at bounding box center [641, 308] width 210 height 20
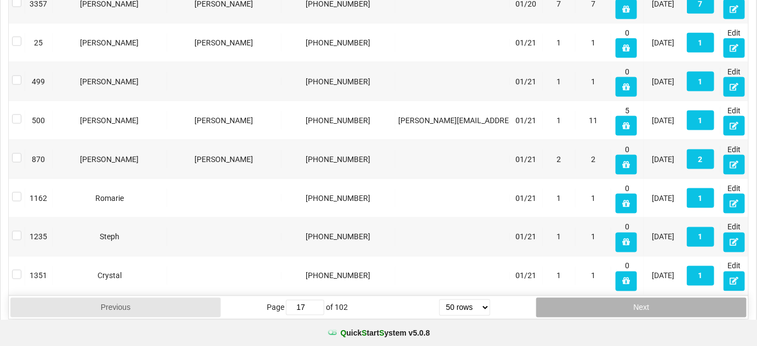
click at [658, 298] on button "Next" at bounding box center [641, 308] width 210 height 20
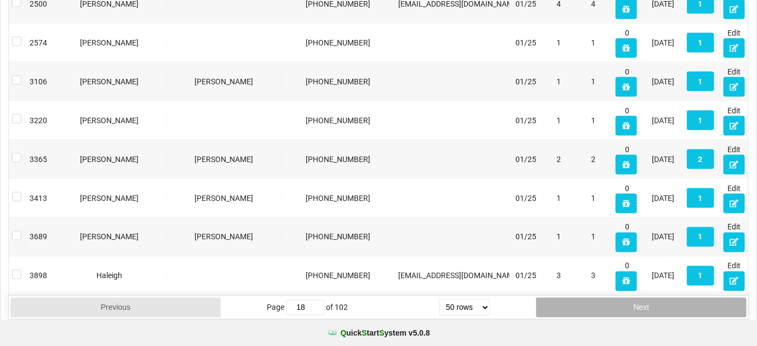
click at [658, 298] on button "Next" at bounding box center [641, 308] width 210 height 20
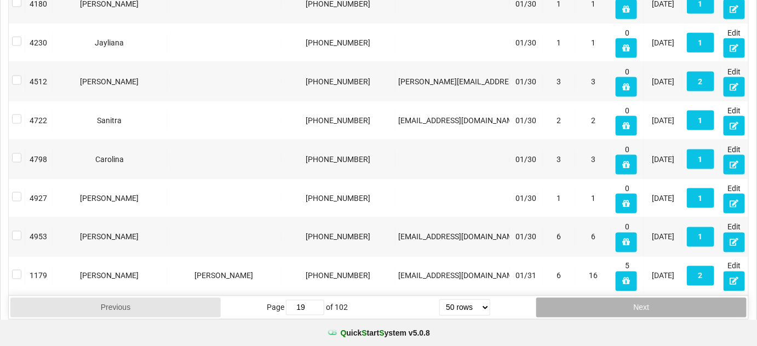
click at [658, 298] on button "Next" at bounding box center [641, 308] width 210 height 20
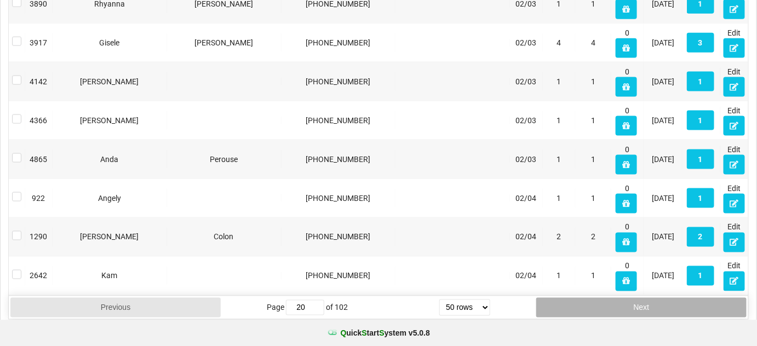
click at [658, 298] on button "Next" at bounding box center [641, 308] width 210 height 20
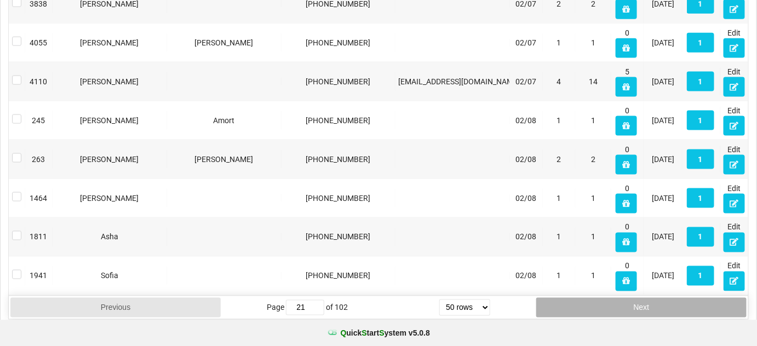
click at [658, 298] on button "Next" at bounding box center [641, 308] width 210 height 20
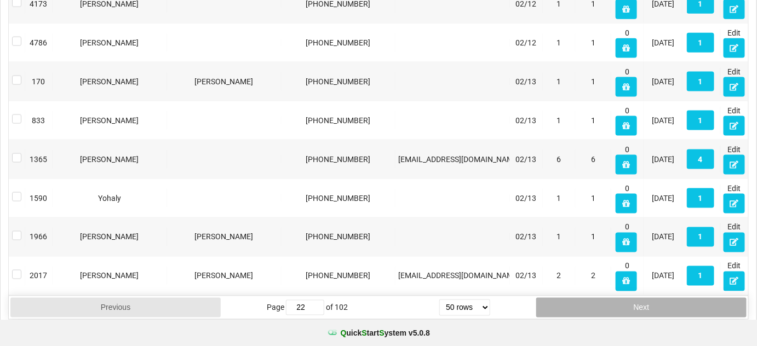
click at [658, 298] on button "Next" at bounding box center [641, 308] width 210 height 20
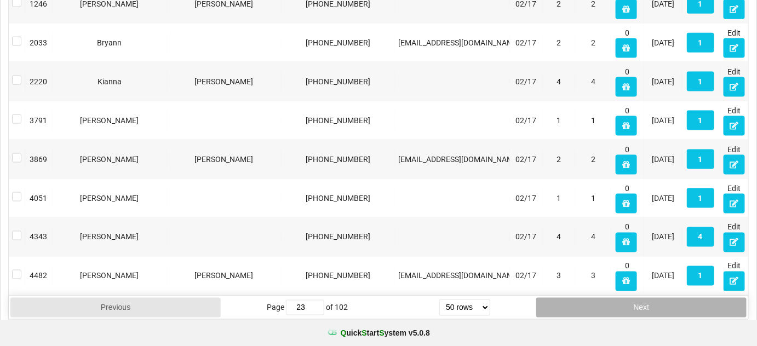
click at [623, 308] on button "Next" at bounding box center [553, 314] width 140 height 13
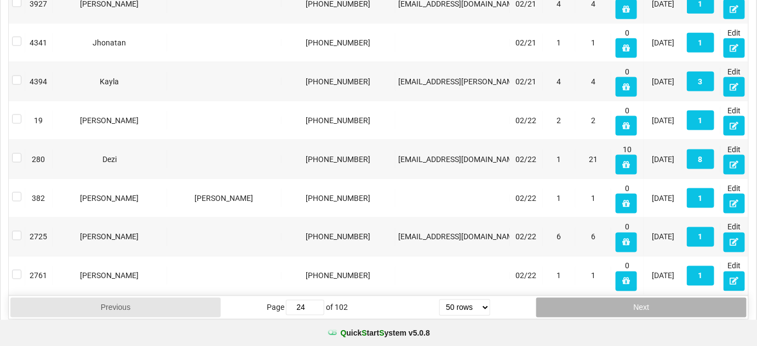
click at [658, 298] on button "Next" at bounding box center [641, 308] width 210 height 20
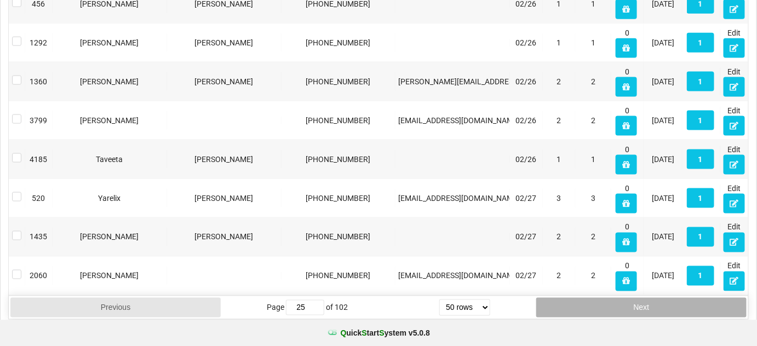
click at [658, 298] on button "Next" at bounding box center [641, 308] width 210 height 20
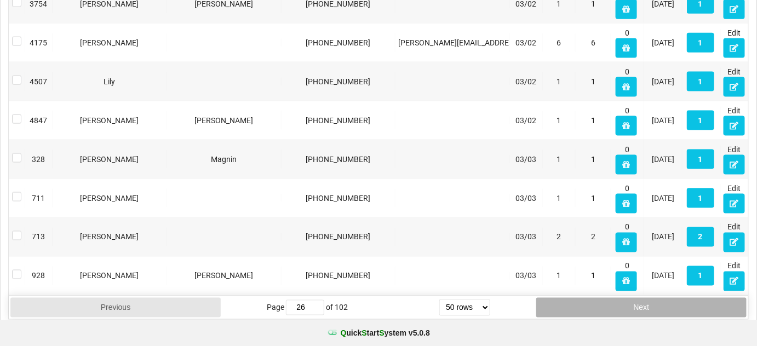
click at [658, 298] on button "Next" at bounding box center [641, 308] width 210 height 20
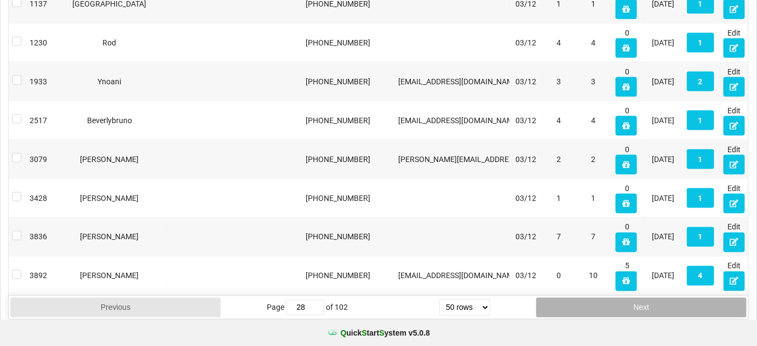
click at [658, 298] on button "Next" at bounding box center [641, 308] width 210 height 20
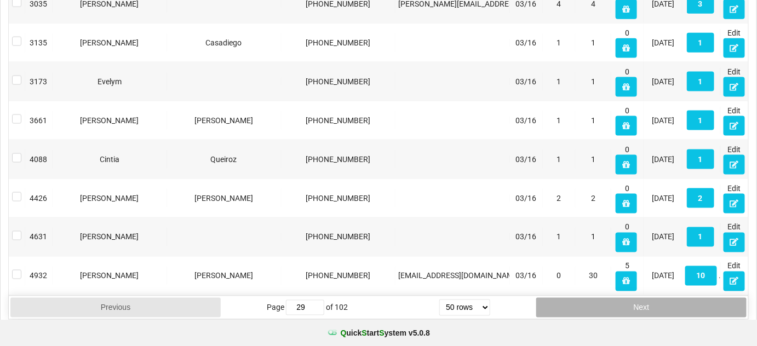
click at [658, 298] on button "Next" at bounding box center [641, 308] width 210 height 20
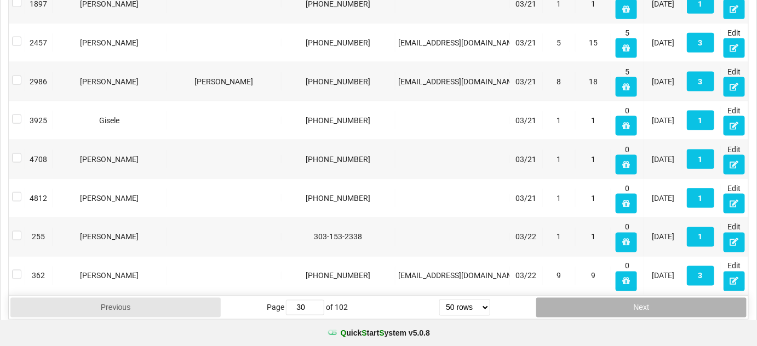
click at [658, 298] on button "Next" at bounding box center [641, 308] width 210 height 20
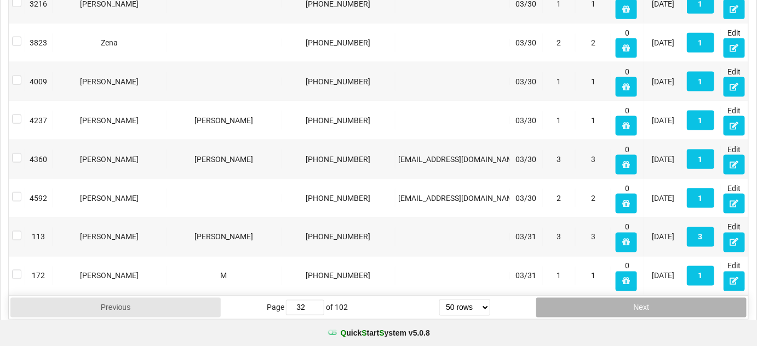
click at [658, 298] on button "Next" at bounding box center [641, 308] width 210 height 20
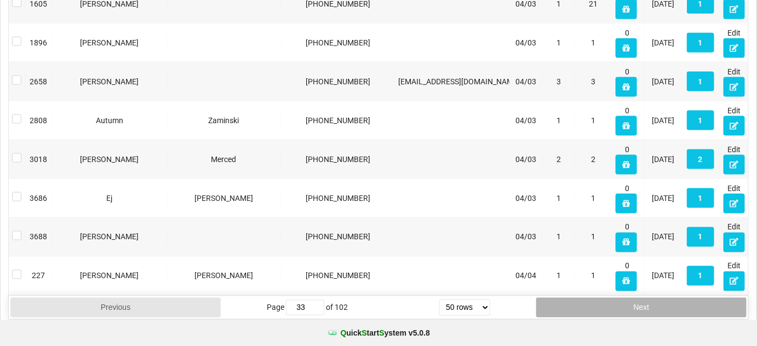
click at [658, 298] on button "Next" at bounding box center [641, 308] width 210 height 20
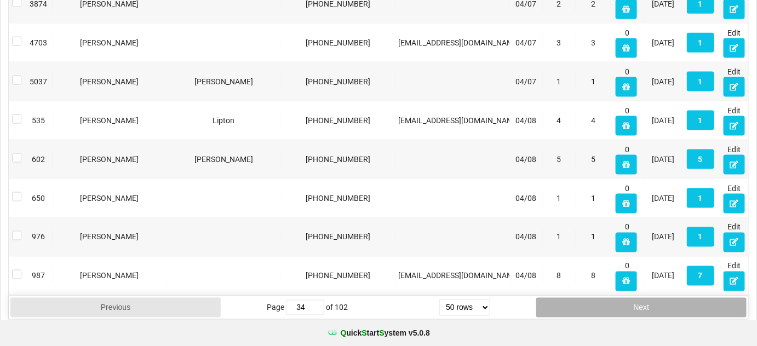
click at [658, 298] on button "Next" at bounding box center [641, 308] width 210 height 20
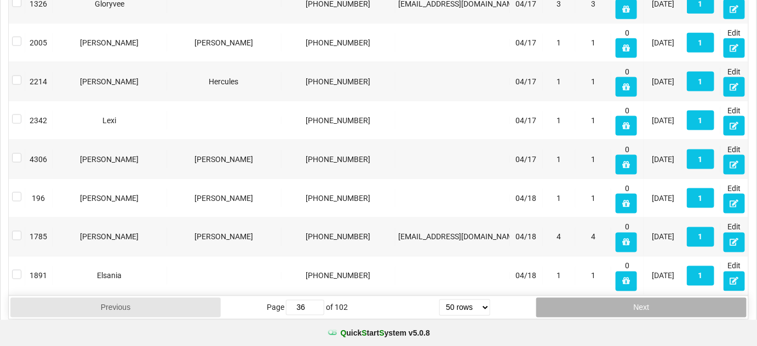
click at [658, 298] on button "Next" at bounding box center [641, 308] width 210 height 20
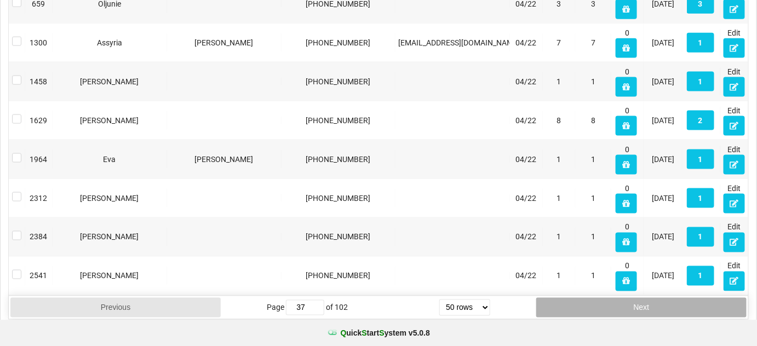
click at [658, 298] on button "Next" at bounding box center [641, 308] width 210 height 20
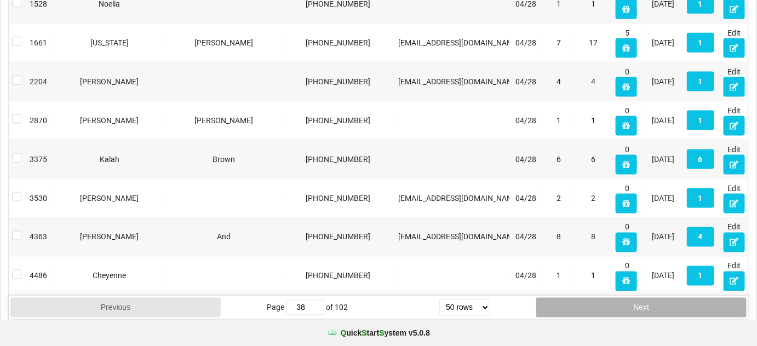
click at [658, 298] on button "Next" at bounding box center [641, 308] width 210 height 20
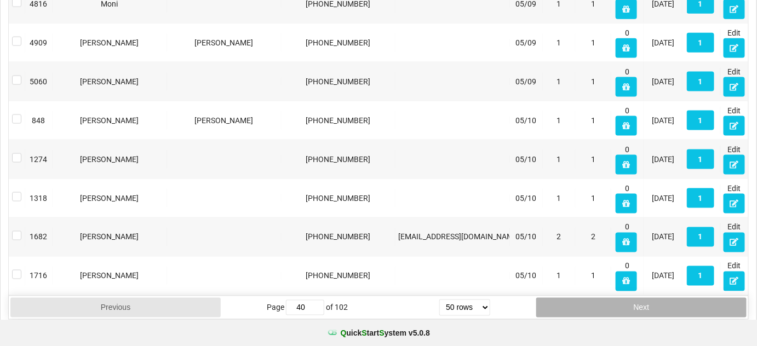
click at [658, 298] on button "Next" at bounding box center [641, 308] width 210 height 20
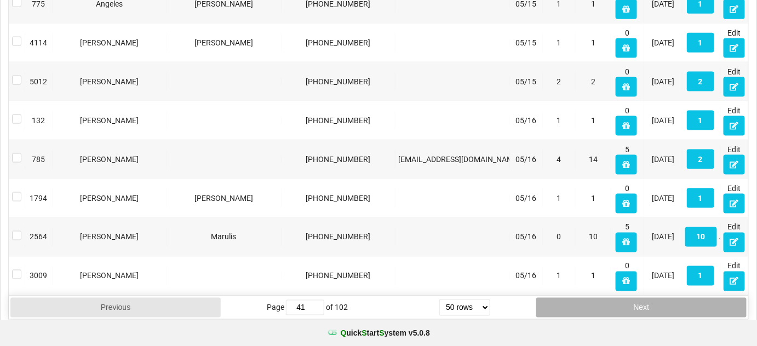
click at [658, 298] on button "Next" at bounding box center [641, 308] width 210 height 20
click at [658, 296] on button "Next" at bounding box center [634, 299] width 205 height 19
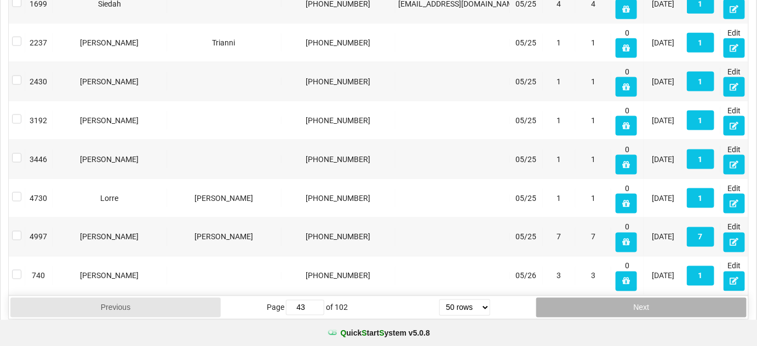
click at [658, 298] on button "Next" at bounding box center [641, 308] width 210 height 20
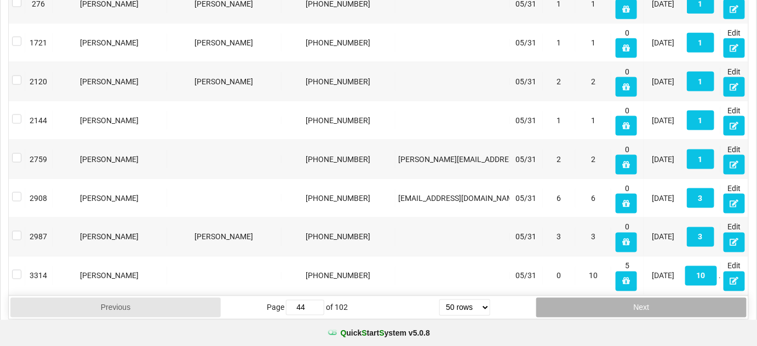
click at [658, 298] on button "Next" at bounding box center [641, 308] width 210 height 20
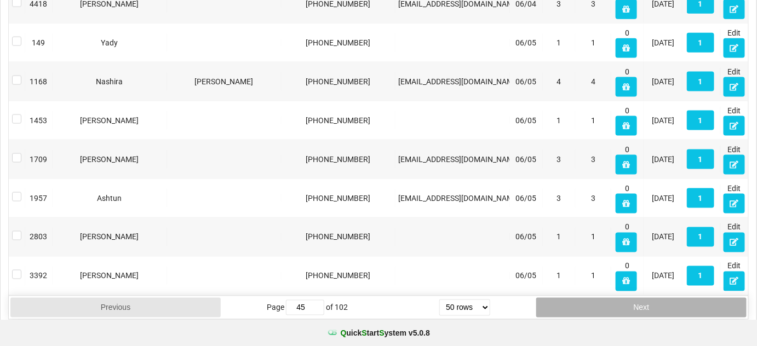
click at [658, 298] on button "Next" at bounding box center [641, 308] width 210 height 20
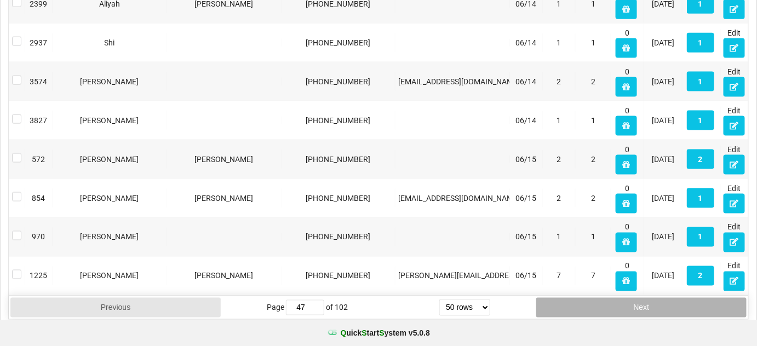
click at [658, 298] on button "Next" at bounding box center [641, 308] width 210 height 20
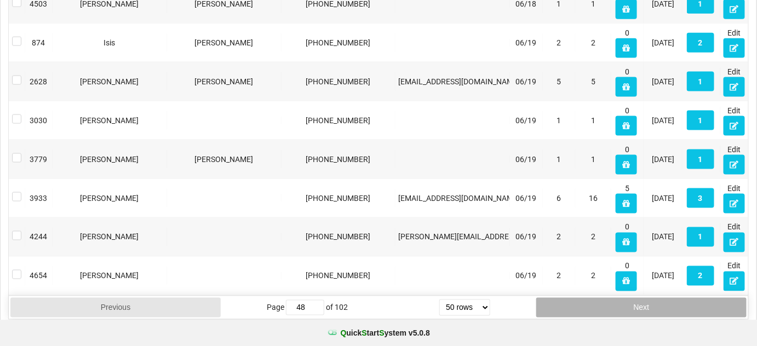
click at [658, 298] on button "Next" at bounding box center [641, 308] width 210 height 20
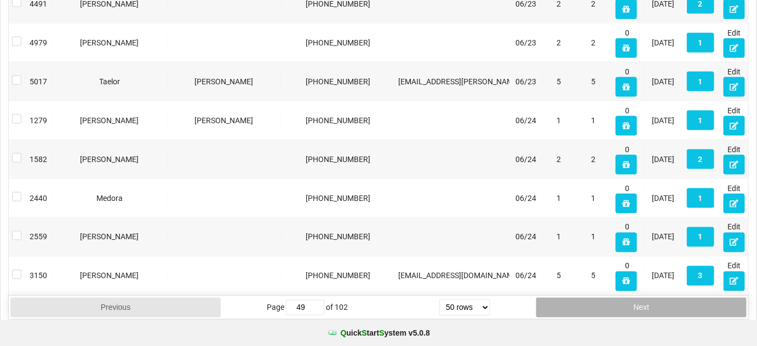
click at [658, 298] on button "Next" at bounding box center [641, 308] width 210 height 20
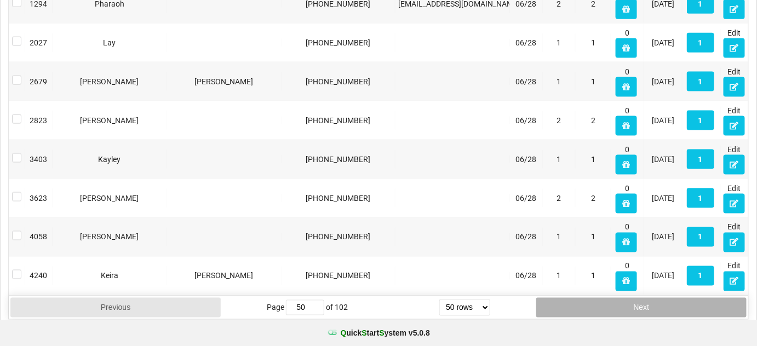
click at [658, 298] on button "Next" at bounding box center [641, 308] width 210 height 20
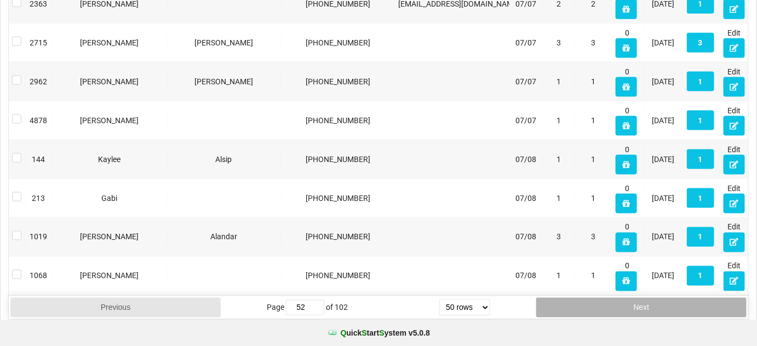
click at [658, 298] on button "Next" at bounding box center [641, 308] width 210 height 20
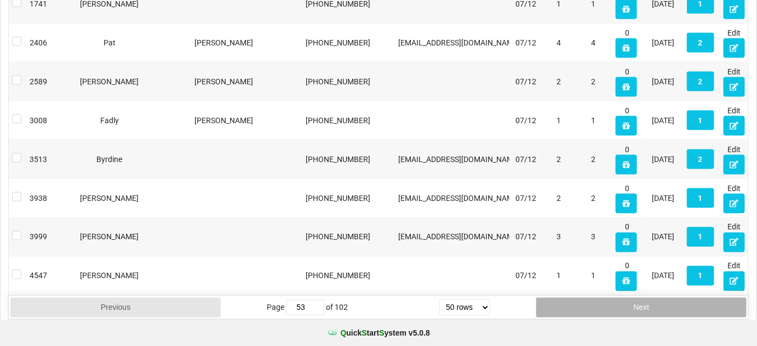
click at [658, 298] on button "Next" at bounding box center [641, 308] width 210 height 20
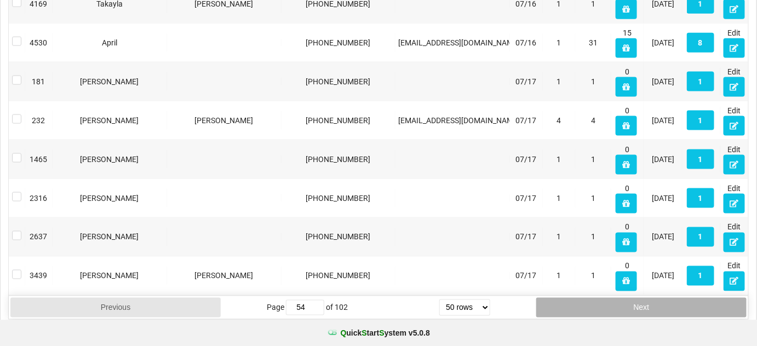
click at [658, 298] on button "Next" at bounding box center [641, 308] width 210 height 20
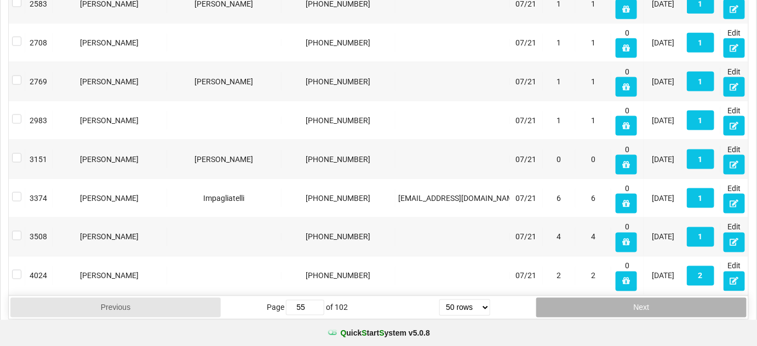
click at [658, 298] on button "Next" at bounding box center [641, 308] width 210 height 20
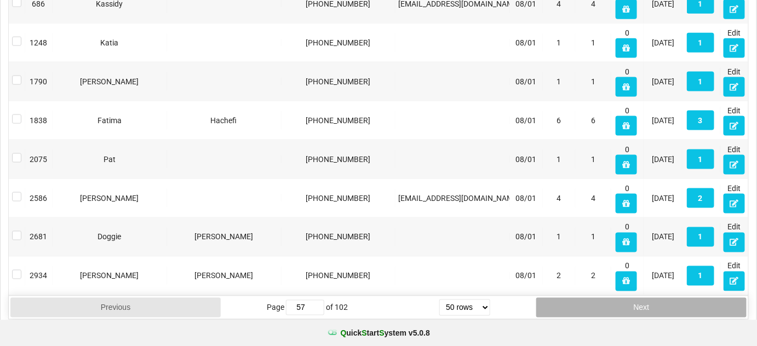
click at [658, 298] on button "Next" at bounding box center [641, 308] width 210 height 20
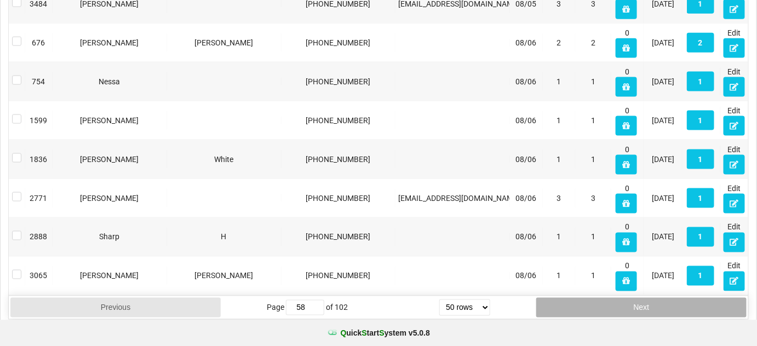
click at [658, 298] on button "Next" at bounding box center [641, 308] width 210 height 20
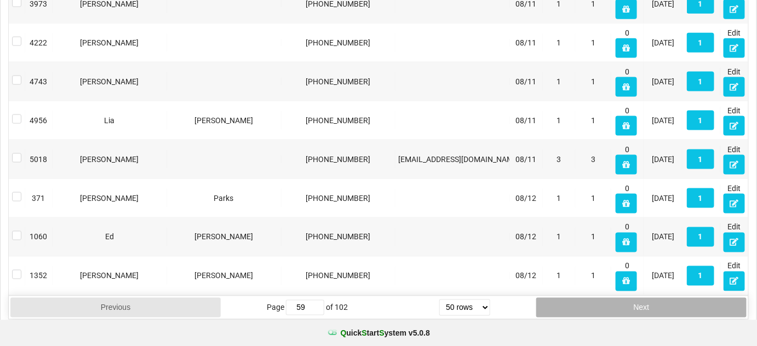
click at [658, 298] on button "Next" at bounding box center [641, 308] width 210 height 20
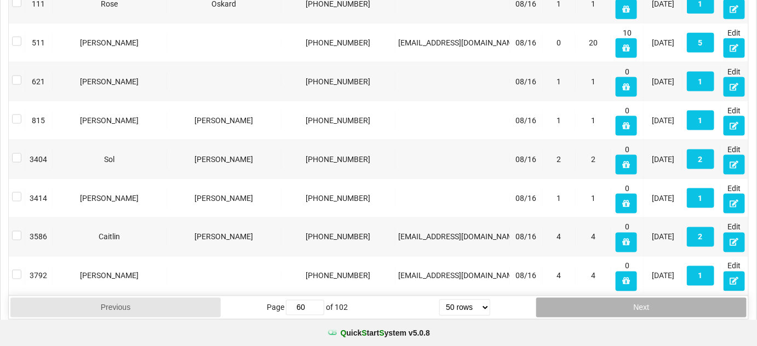
click at [658, 298] on button "Next" at bounding box center [641, 308] width 210 height 20
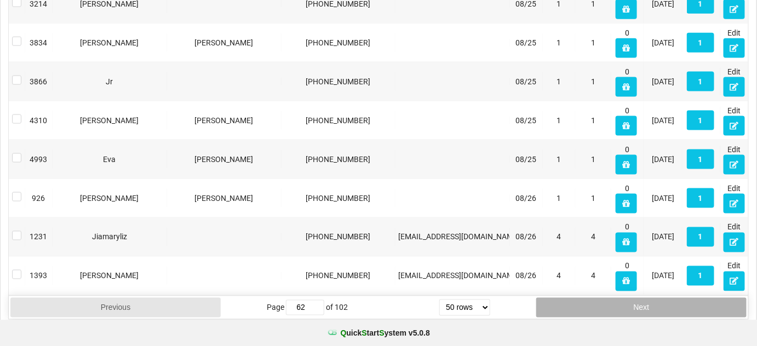
click at [658, 298] on button "Next" at bounding box center [641, 308] width 210 height 20
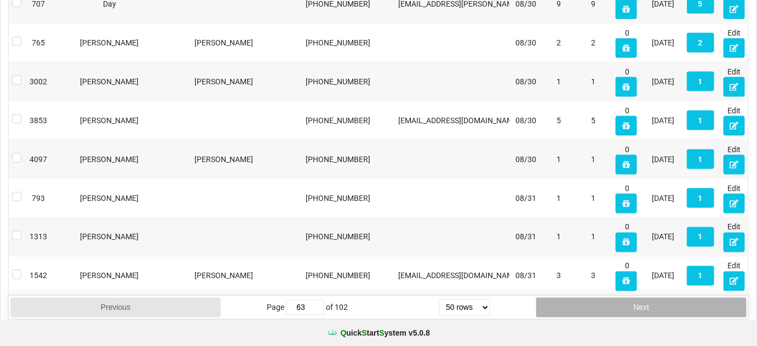
click at [658, 298] on button "Next" at bounding box center [641, 308] width 210 height 20
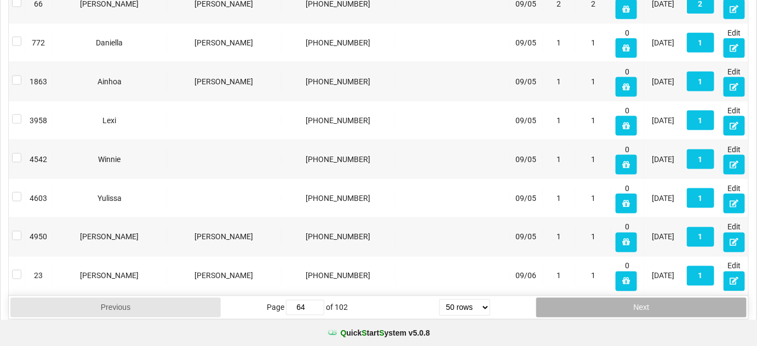
click at [658, 298] on button "Next" at bounding box center [641, 308] width 210 height 20
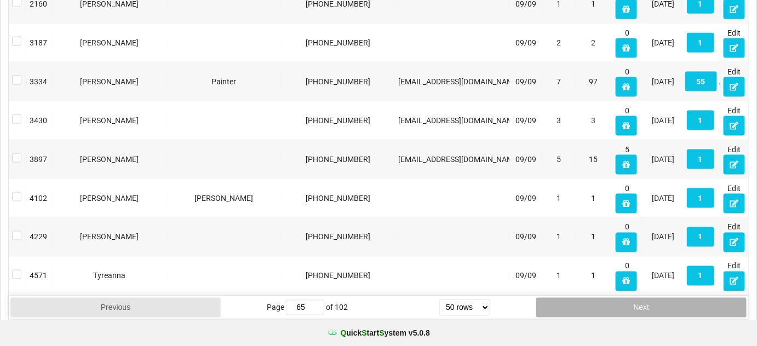
click at [658, 298] on button "Next" at bounding box center [641, 308] width 210 height 20
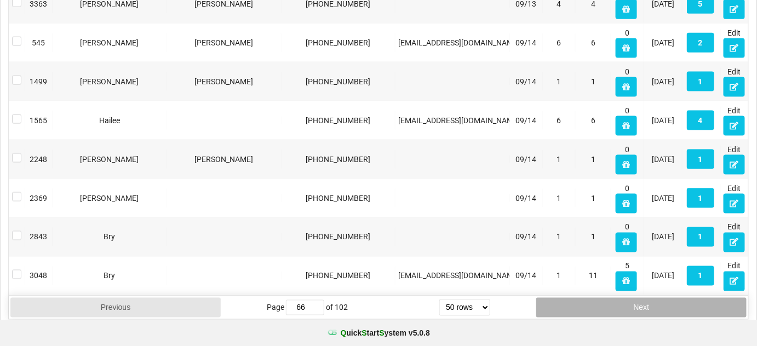
click at [658, 298] on button "Next" at bounding box center [641, 308] width 210 height 20
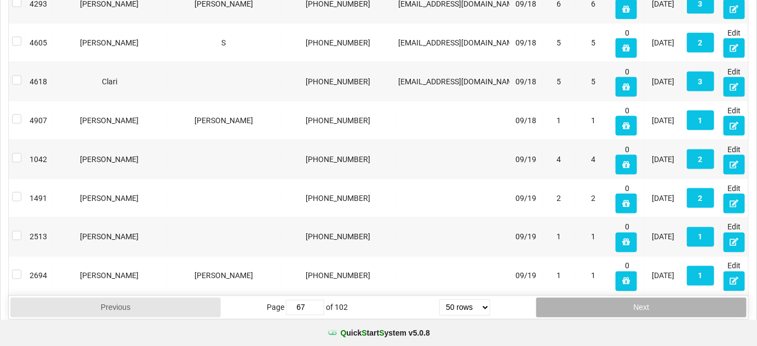
click at [658, 298] on button "Next" at bounding box center [641, 308] width 210 height 20
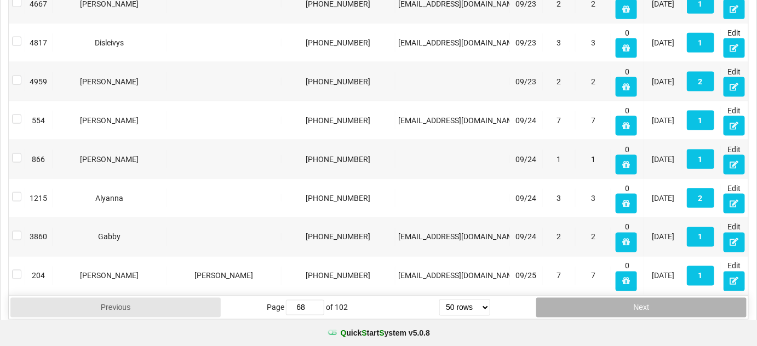
click at [658, 298] on button "Next" at bounding box center [641, 308] width 210 height 20
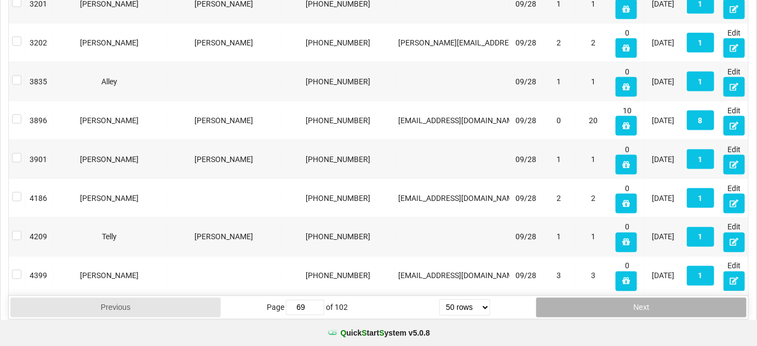
click at [658, 298] on button "Next" at bounding box center [641, 308] width 210 height 20
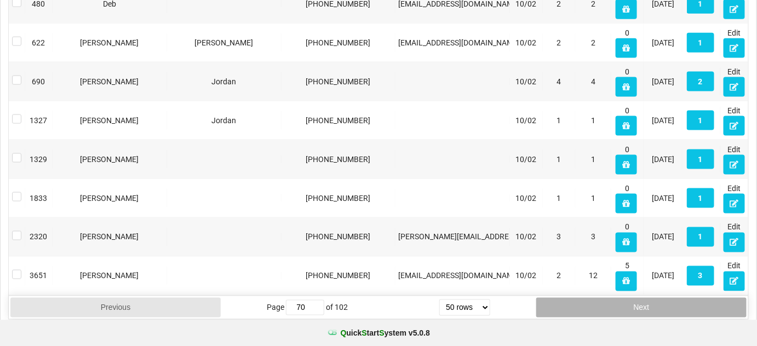
click at [658, 298] on button "Next" at bounding box center [641, 308] width 210 height 20
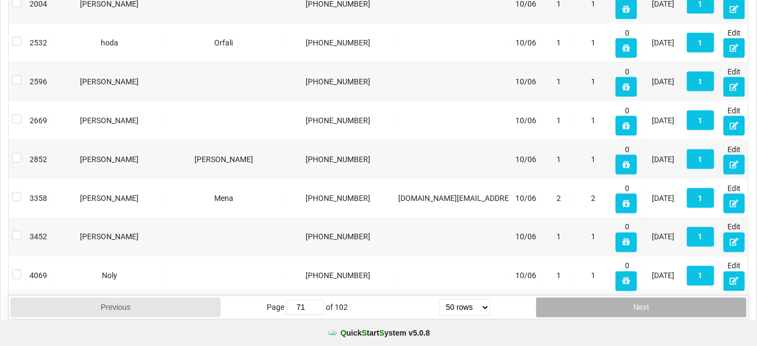
click at [658, 298] on button "Next" at bounding box center [641, 308] width 210 height 20
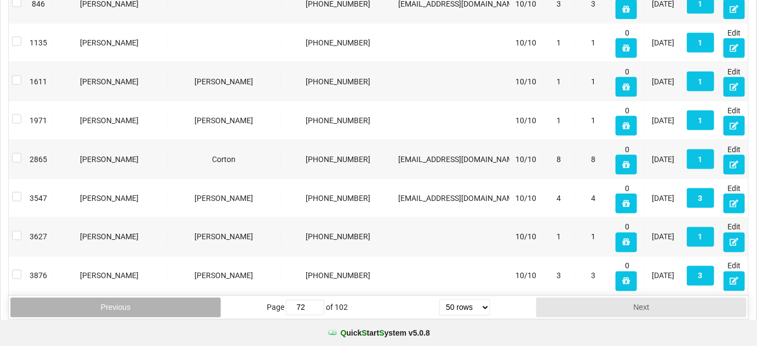
click at [86, 304] on button "Previous" at bounding box center [115, 308] width 210 height 20
type input "71"
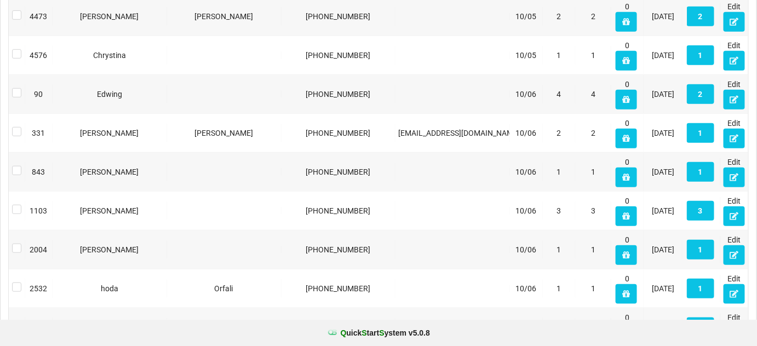
scroll to position [1589, 0]
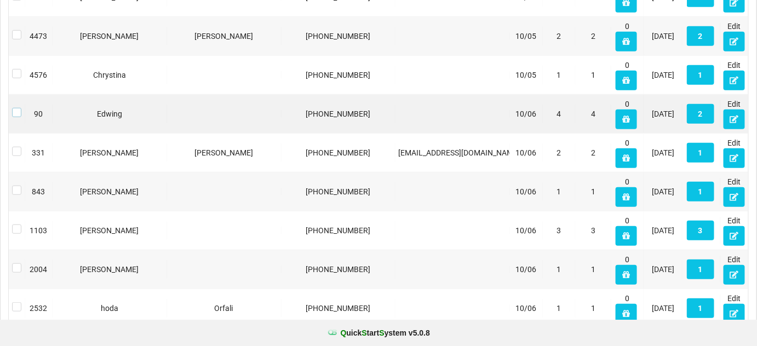
click at [16, 108] on label at bounding box center [16, 108] width 9 height 0
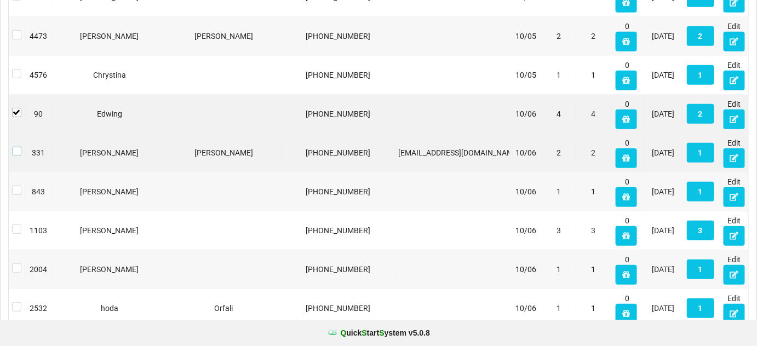
click at [19, 147] on label at bounding box center [16, 147] width 9 height 0
click at [17, 186] on label at bounding box center [16, 186] width 9 height 0
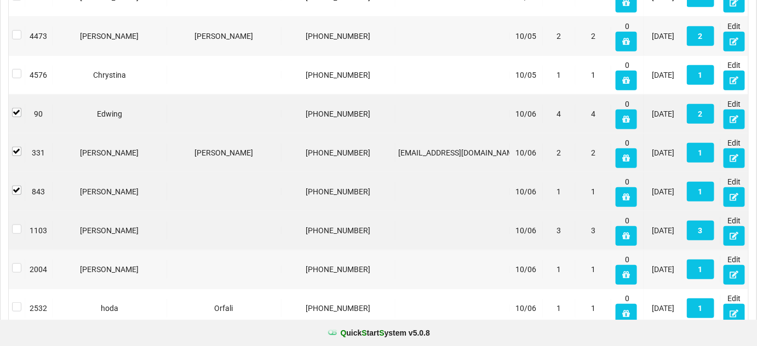
click at [16, 228] on div at bounding box center [17, 231] width 16 height 20
drag, startPoint x: 18, startPoint y: 223, endPoint x: 18, endPoint y: 240, distance: 17.0
click at [18, 225] on label at bounding box center [16, 225] width 9 height 0
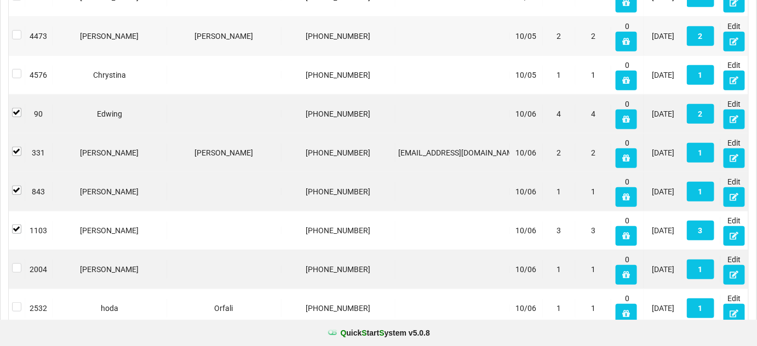
click at [18, 266] on div at bounding box center [17, 270] width 16 height 20
click at [18, 264] on div at bounding box center [17, 270] width 16 height 20
click at [16, 266] on div at bounding box center [17, 270] width 16 height 20
click at [16, 263] on label at bounding box center [16, 263] width 9 height 0
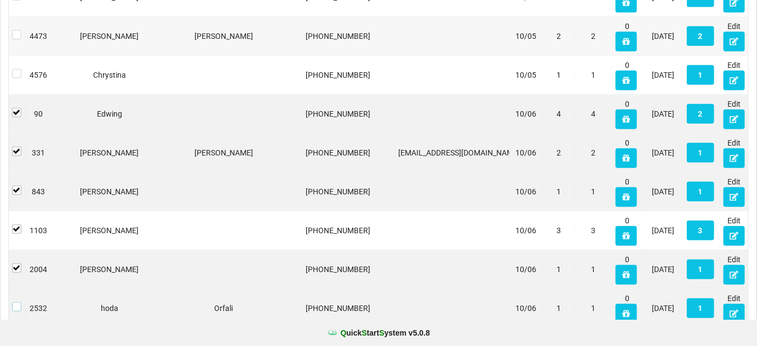
click at [18, 302] on label at bounding box center [16, 302] width 9 height 0
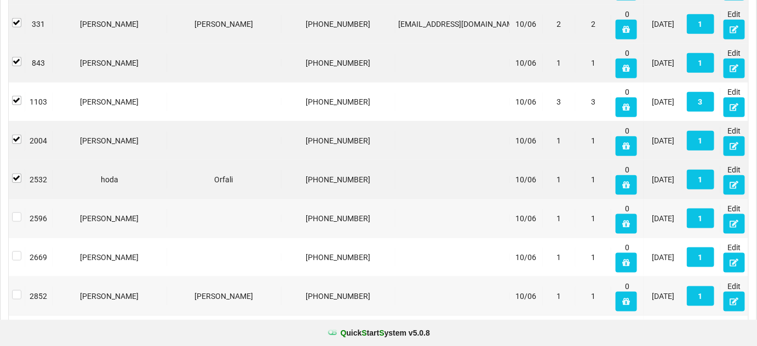
scroll to position [1722, 0]
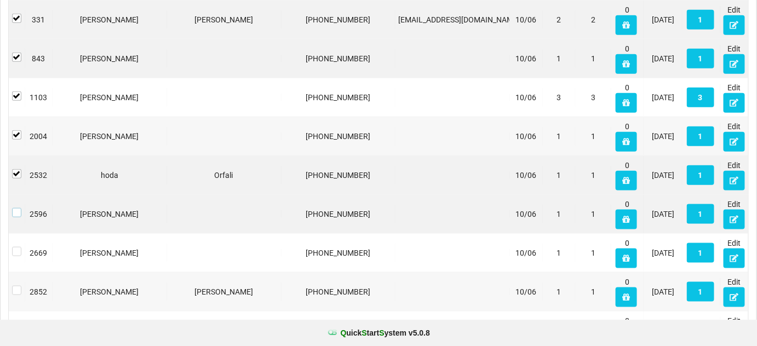
click at [14, 208] on label at bounding box center [16, 208] width 9 height 0
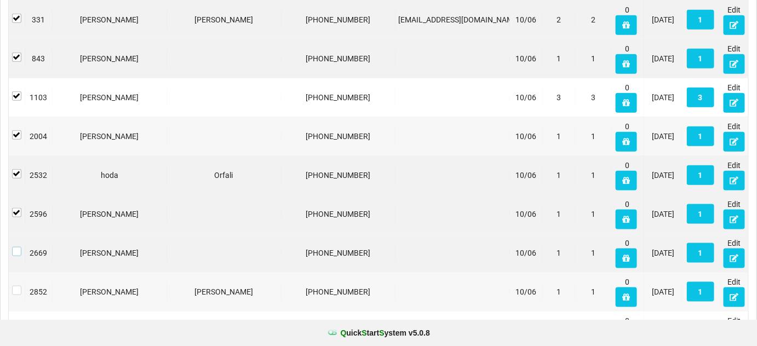
click at [16, 247] on label at bounding box center [16, 247] width 9 height 0
click at [18, 286] on label at bounding box center [16, 286] width 9 height 0
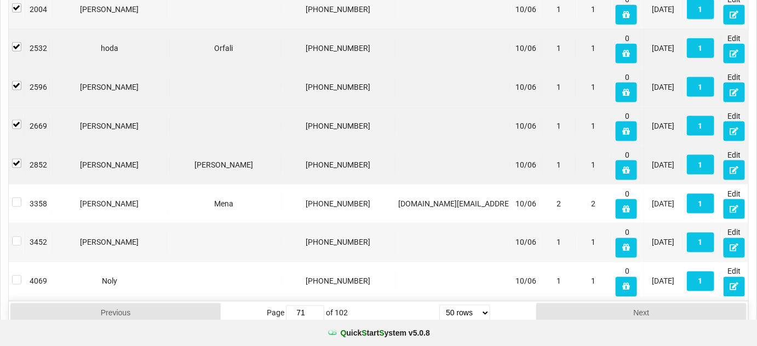
scroll to position [1855, 0]
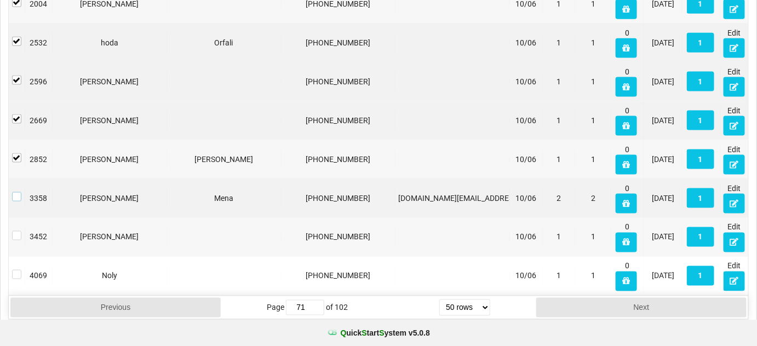
click at [18, 192] on label at bounding box center [16, 192] width 9 height 0
click at [16, 231] on label at bounding box center [16, 231] width 9 height 0
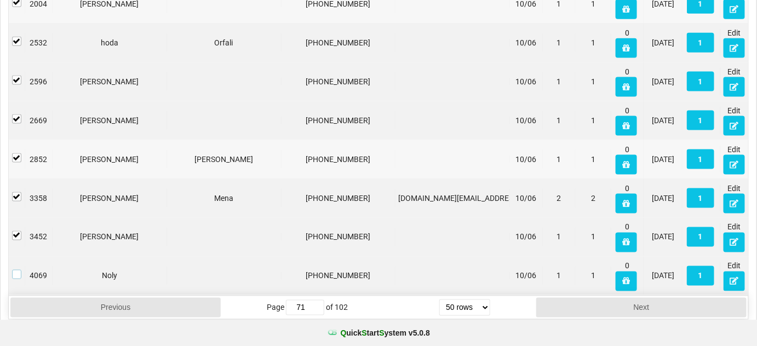
click at [17, 270] on label at bounding box center [16, 270] width 9 height 0
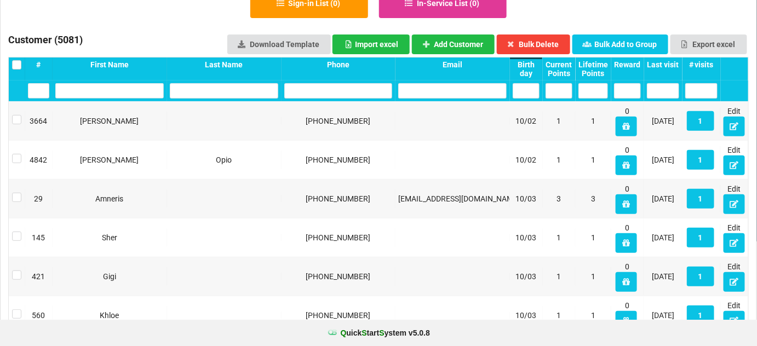
scroll to position [80, 0]
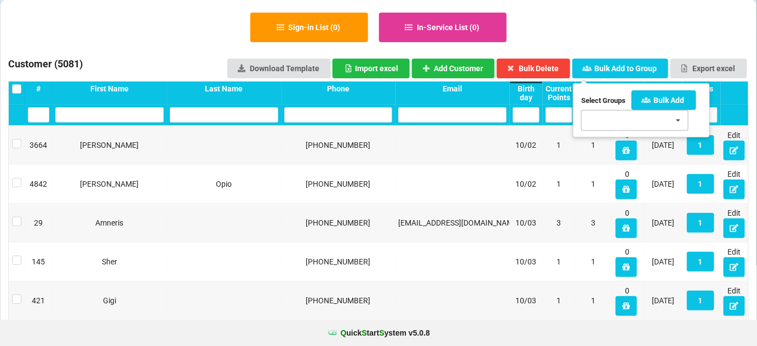
click at [596, 117] on input "text" at bounding box center [597, 120] width 17 height 9
type input "oct"
click at [622, 147] on span "[DATE] Bday [DATE] - [DATE]" at bounding box center [625, 144] width 70 height 16
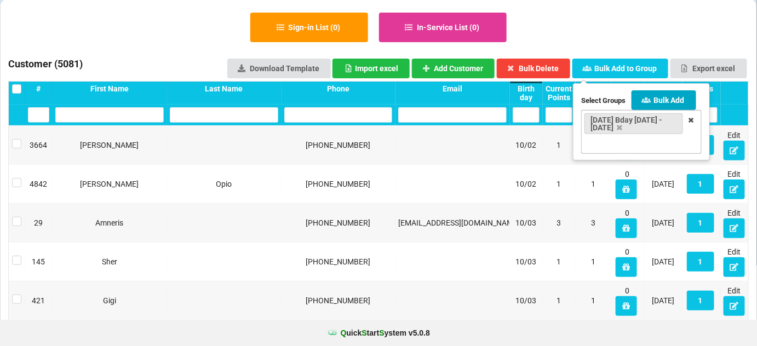
click at [666, 94] on button "Bulk Add" at bounding box center [663, 100] width 65 height 20
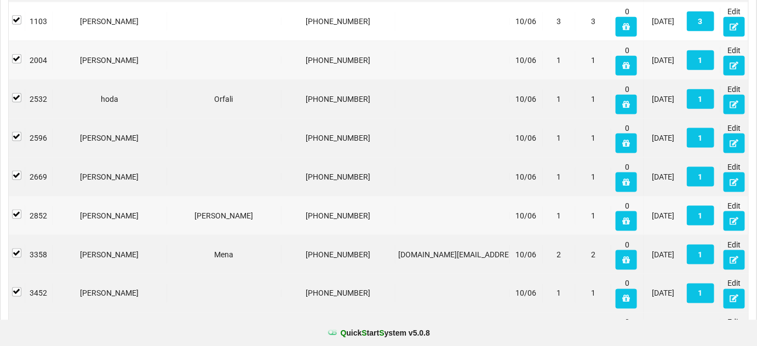
scroll to position [1855, 0]
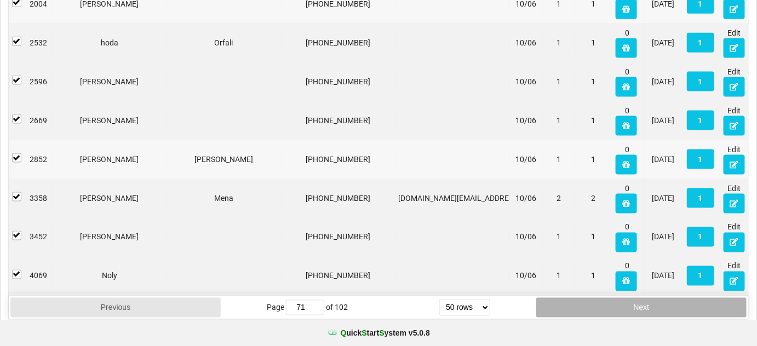
click at [628, 305] on button "Next" at bounding box center [641, 308] width 210 height 20
type input "72"
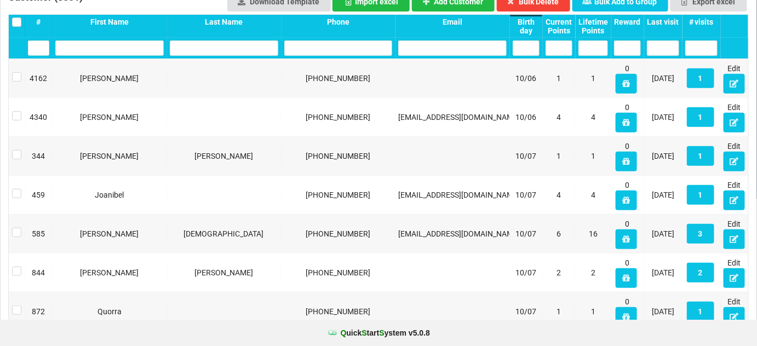
scroll to position [0, 0]
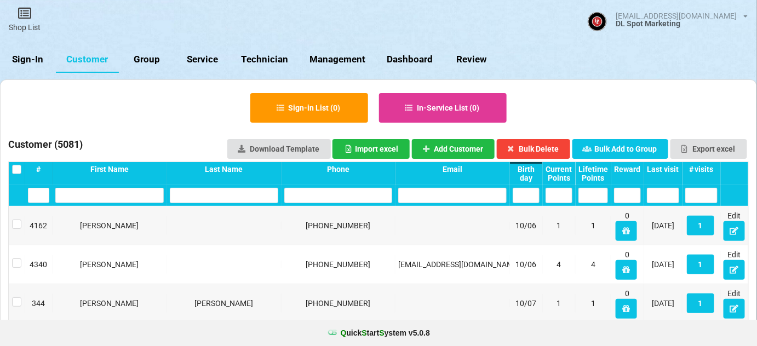
click at [19, 165] on label at bounding box center [16, 165] width 9 height 0
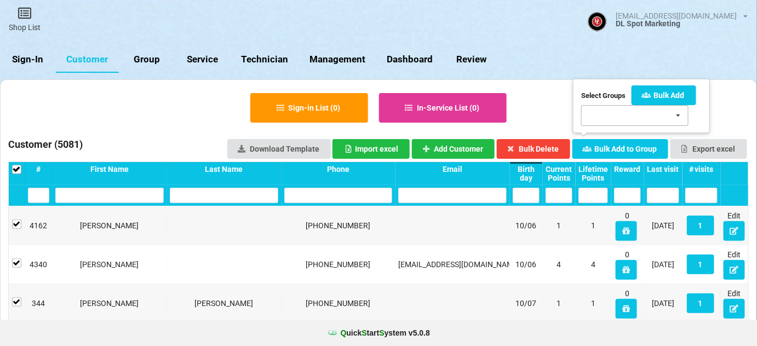
click at [609, 113] on div "[DATE] Bday [DATE] - [DATE] SMS Test [DATE] Bday 9/15-9/[DATE] Bday 7/16-7/[DAT…" at bounding box center [634, 115] width 107 height 21
type input "oct"
click at [619, 141] on span "[DATE] Bday [DATE] - [DATE]" at bounding box center [625, 139] width 70 height 16
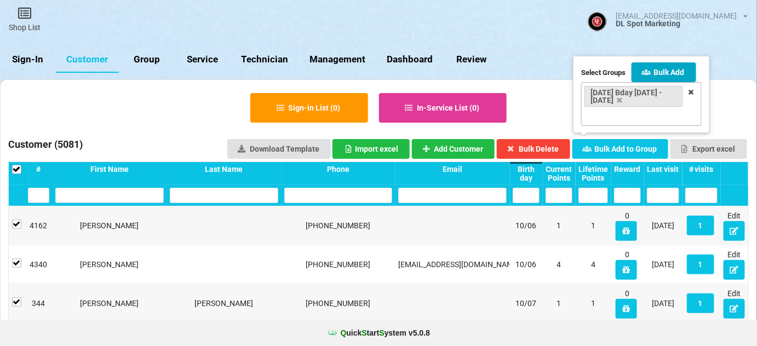
click at [672, 73] on button "Bulk Add" at bounding box center [663, 72] width 65 height 20
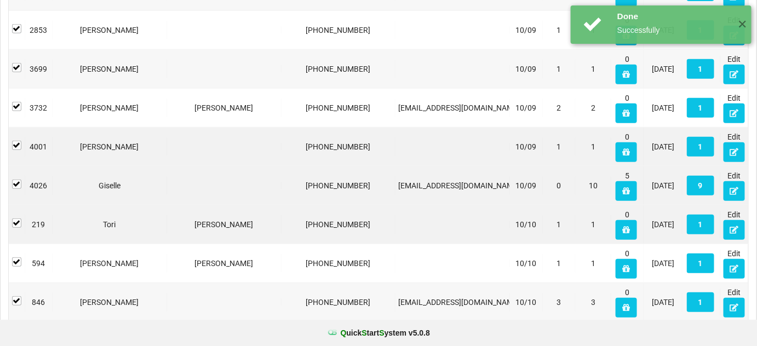
scroll to position [1855, 0]
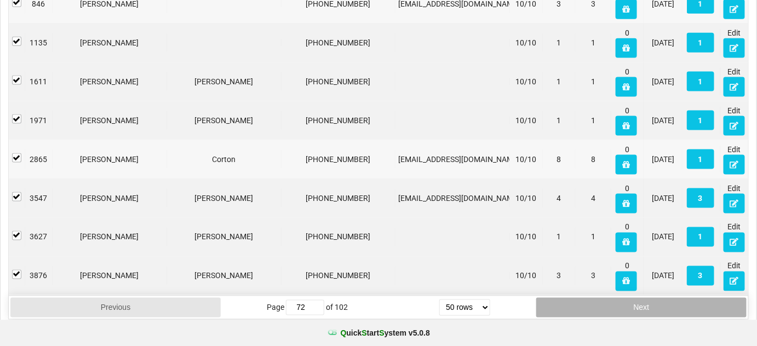
click at [609, 302] on button "Next" at bounding box center [641, 308] width 210 height 20
type input "73"
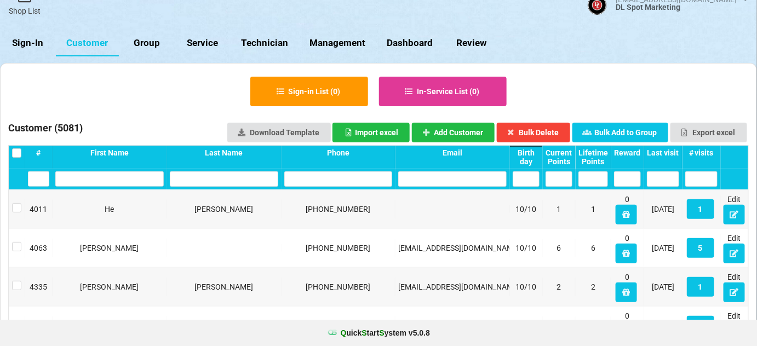
scroll to position [9, 0]
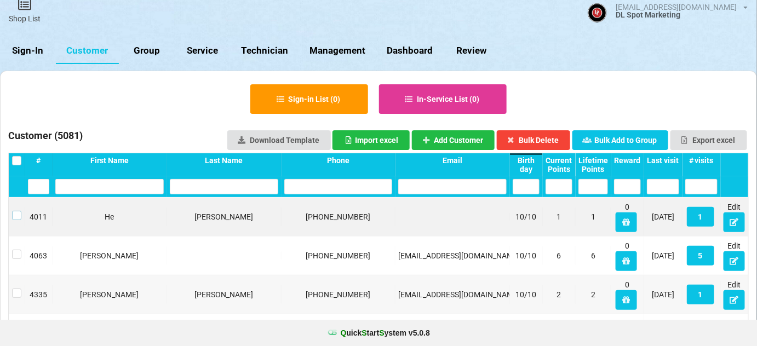
click at [14, 211] on label at bounding box center [16, 211] width 9 height 0
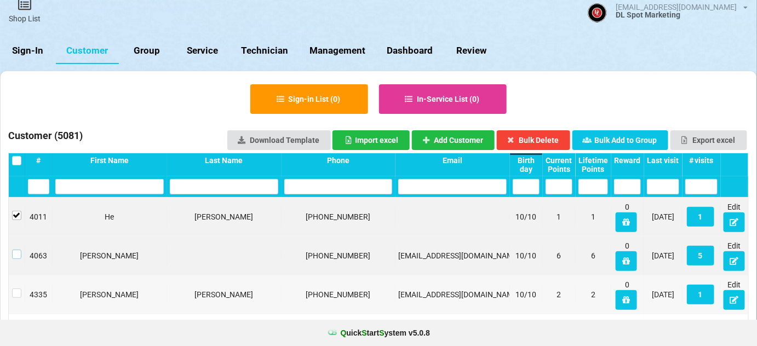
click at [16, 250] on label at bounding box center [16, 250] width 9 height 0
click at [15, 289] on label at bounding box center [16, 289] width 9 height 0
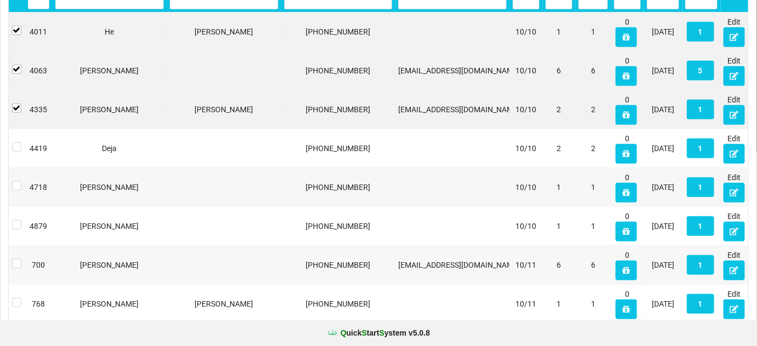
scroll to position [208, 0]
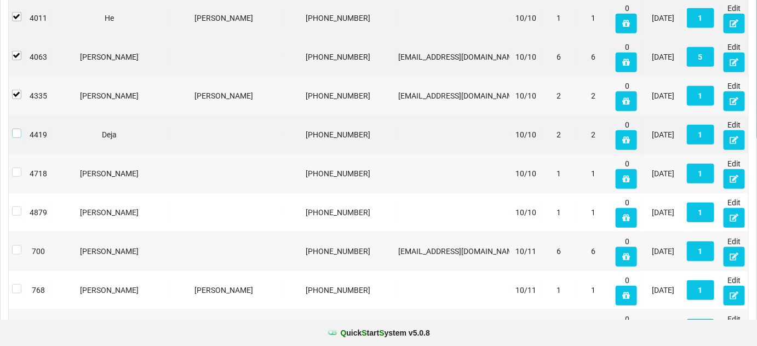
click at [13, 129] on label at bounding box center [16, 129] width 9 height 0
click at [17, 168] on label at bounding box center [16, 168] width 9 height 0
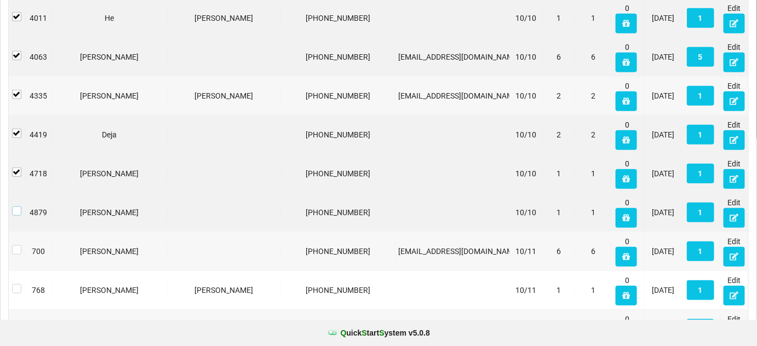
click at [19, 206] on label at bounding box center [16, 206] width 9 height 0
click at [16, 255] on div at bounding box center [17, 251] width 16 height 20
click at [18, 245] on label at bounding box center [16, 245] width 9 height 0
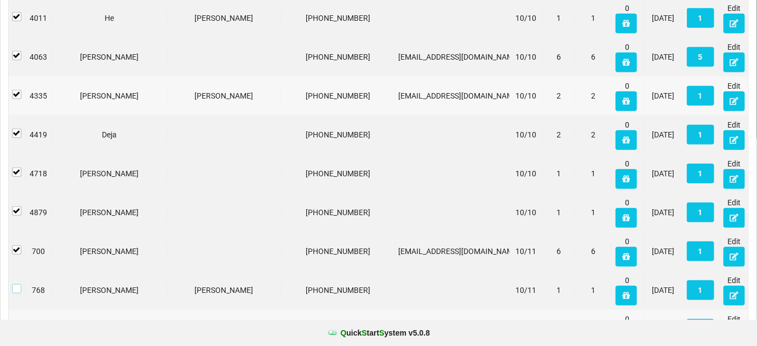
click at [18, 284] on label at bounding box center [16, 284] width 9 height 0
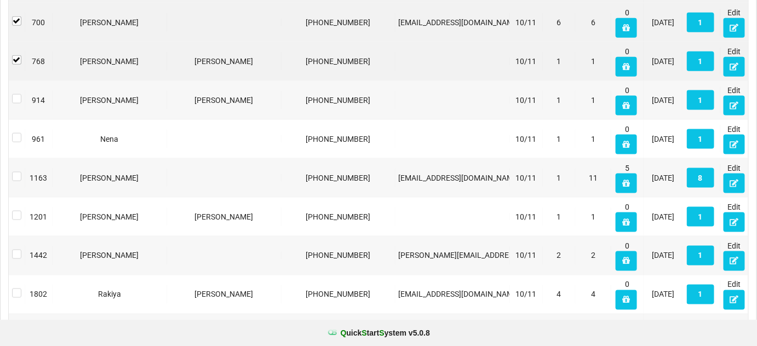
scroll to position [473, 0]
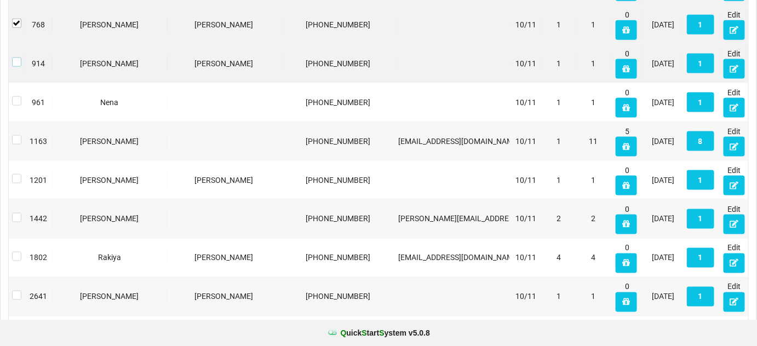
click at [15, 57] on label at bounding box center [16, 57] width 9 height 0
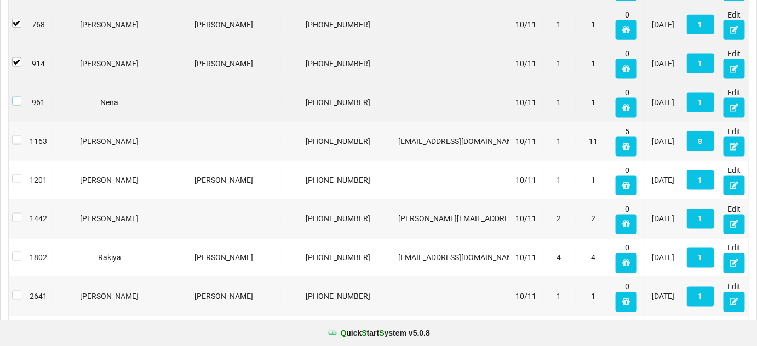
click at [18, 96] on label at bounding box center [16, 96] width 9 height 0
click at [16, 135] on label at bounding box center [16, 135] width 9 height 0
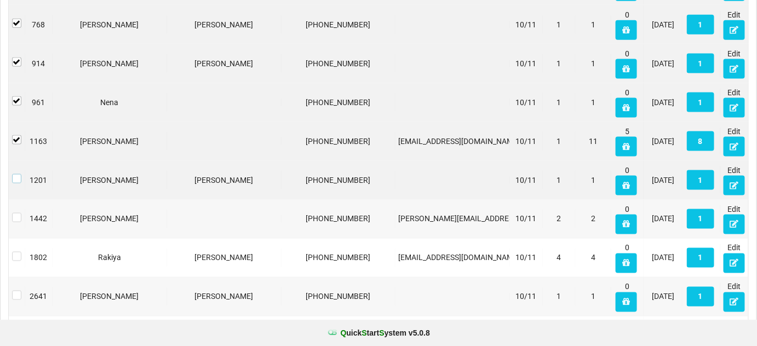
click at [17, 174] on label at bounding box center [16, 174] width 9 height 0
click at [16, 213] on label at bounding box center [16, 213] width 9 height 0
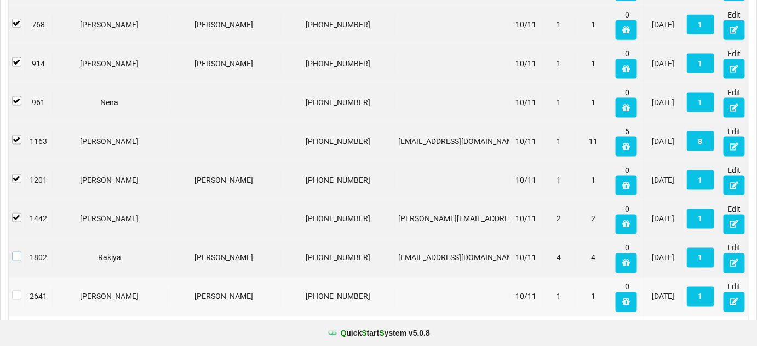
click at [15, 252] on label at bounding box center [16, 252] width 9 height 0
click at [17, 291] on label at bounding box center [16, 291] width 9 height 0
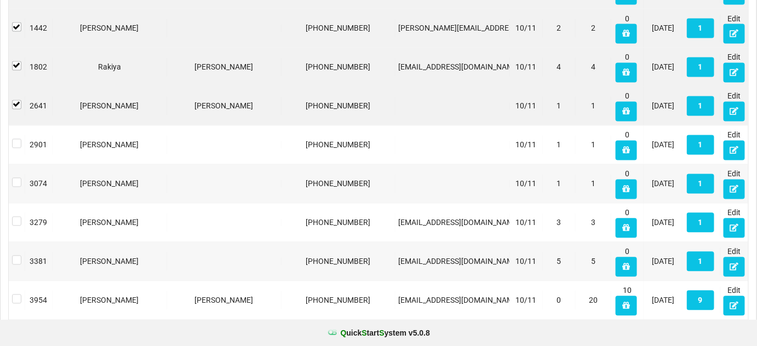
scroll to position [672, 0]
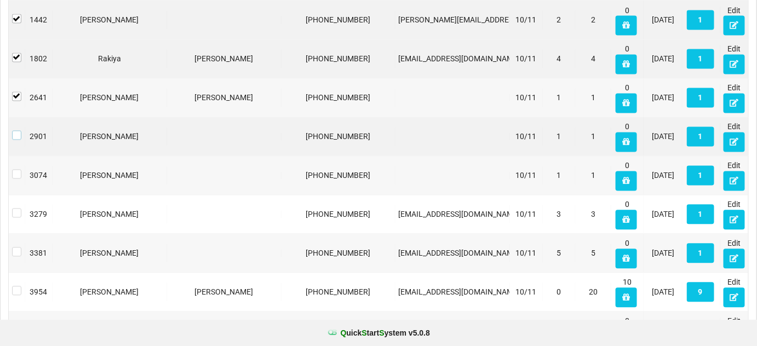
click at [15, 131] on label at bounding box center [16, 131] width 9 height 0
click at [16, 170] on label at bounding box center [16, 170] width 9 height 0
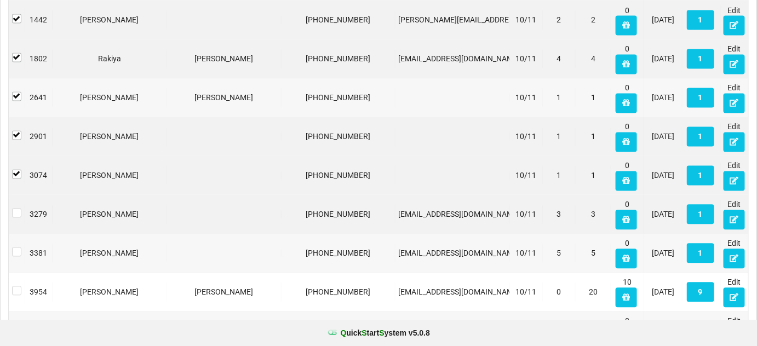
click at [16, 217] on div at bounding box center [17, 215] width 16 height 20
click at [17, 209] on label at bounding box center [16, 209] width 9 height 0
click at [16, 248] on label at bounding box center [16, 248] width 9 height 0
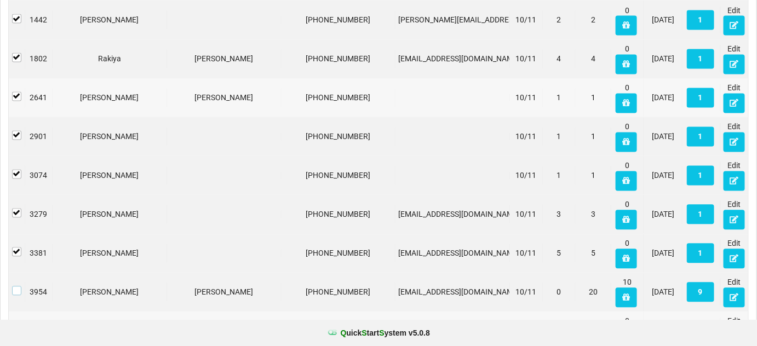
click at [17, 286] on label at bounding box center [16, 286] width 9 height 0
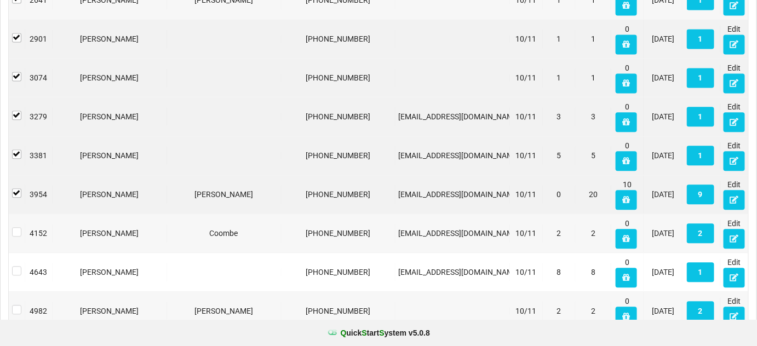
scroll to position [871, 0]
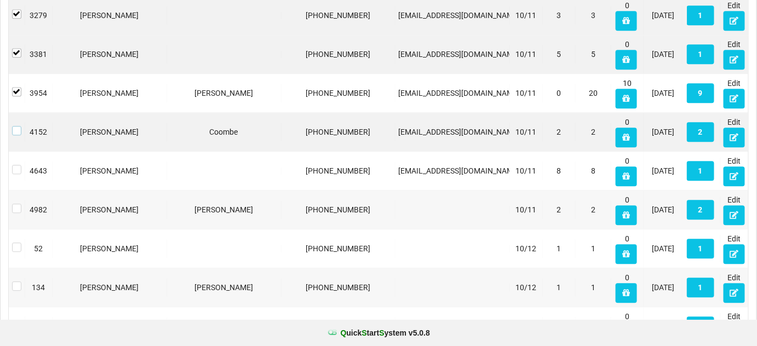
click at [17, 126] on label at bounding box center [16, 126] width 9 height 0
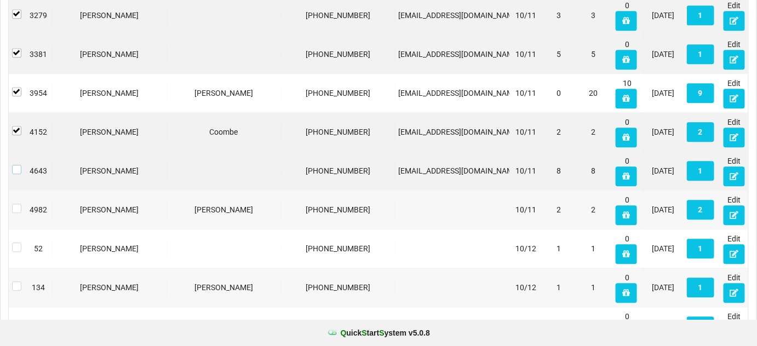
click at [14, 165] on label at bounding box center [16, 165] width 9 height 0
click at [14, 204] on label at bounding box center [16, 204] width 9 height 0
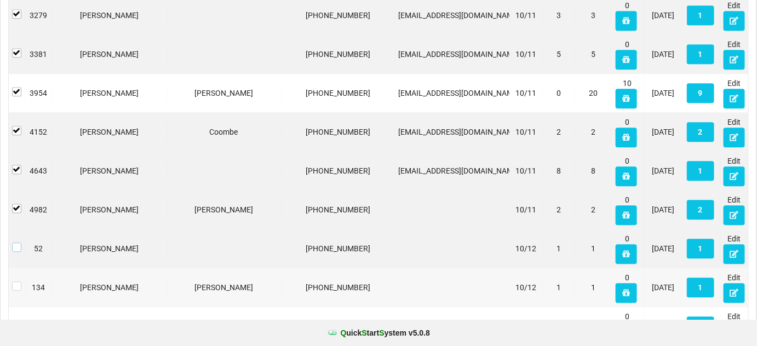
click at [15, 243] on label at bounding box center [16, 243] width 9 height 0
click at [19, 281] on label at bounding box center [16, 281] width 9 height 0
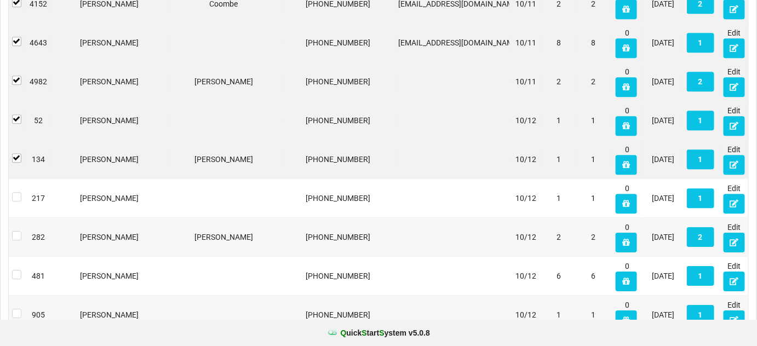
scroll to position [1070, 0]
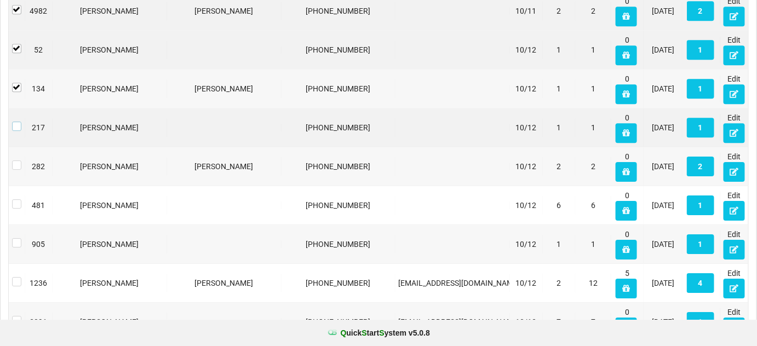
click at [19, 122] on label at bounding box center [16, 122] width 9 height 0
click at [15, 160] on label at bounding box center [16, 160] width 9 height 0
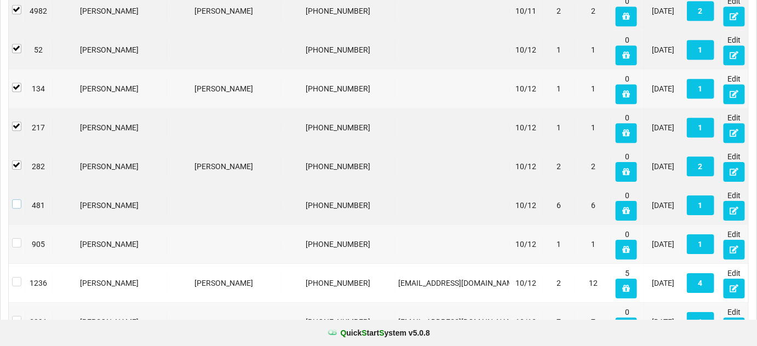
click at [20, 199] on label at bounding box center [16, 199] width 9 height 0
click at [18, 238] on label at bounding box center [16, 238] width 9 height 0
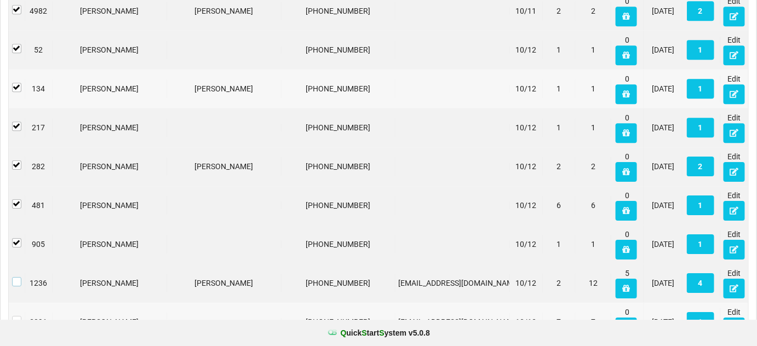
click at [18, 277] on label at bounding box center [16, 277] width 9 height 0
click at [16, 316] on label at bounding box center [16, 316] width 9 height 0
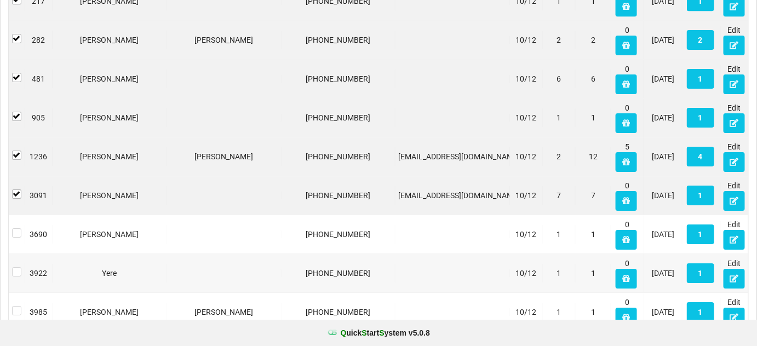
scroll to position [1203, 0]
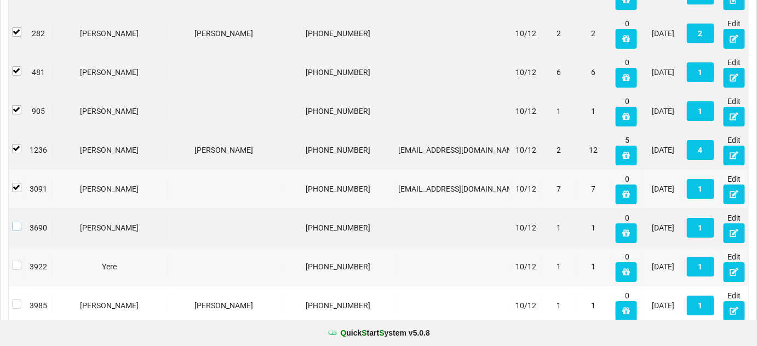
click at [18, 222] on label at bounding box center [16, 222] width 9 height 0
click at [13, 261] on label at bounding box center [16, 261] width 9 height 0
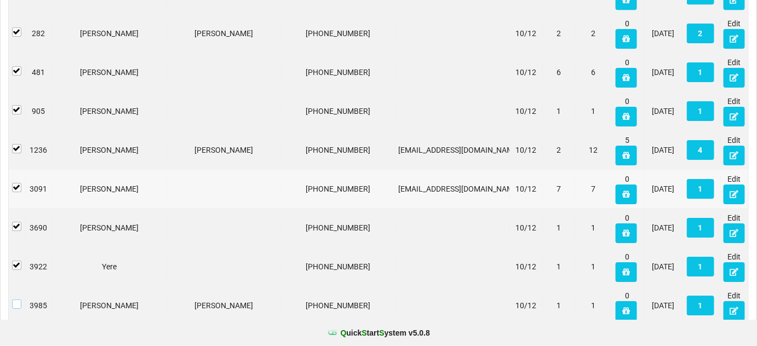
click at [16, 300] on label at bounding box center [16, 300] width 9 height 0
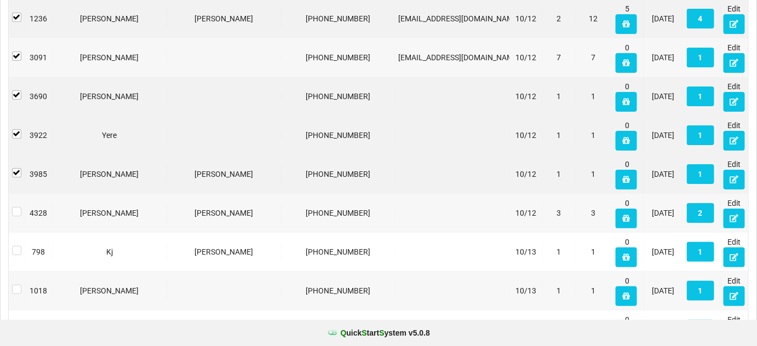
scroll to position [1336, 0]
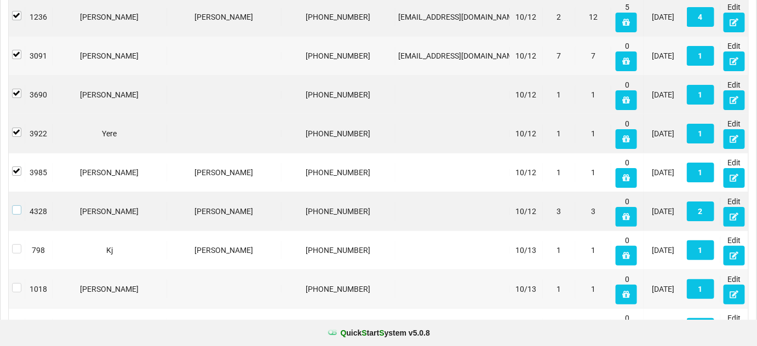
click at [18, 205] on label at bounding box center [16, 205] width 9 height 0
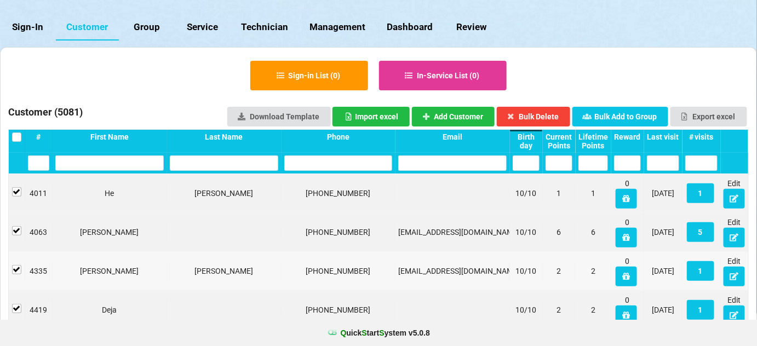
scroll to position [0, 0]
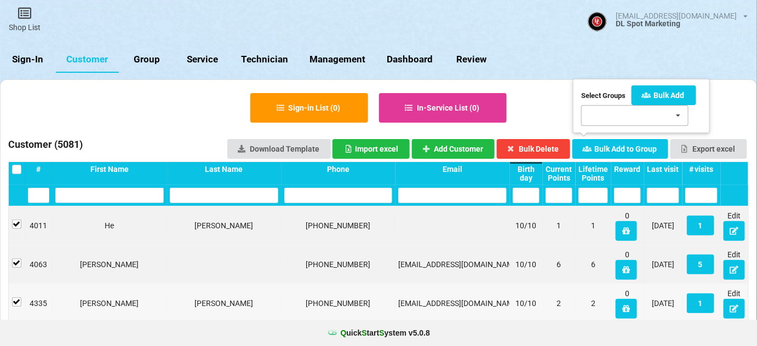
click at [619, 111] on div "[DATE] Bday [DATE] - [DATE] SMS Test [DATE] Bday 9/15-9/[DATE] Bday 7/16-7/[DAT…" at bounding box center [634, 115] width 107 height 21
type input "oct"
click at [624, 140] on span "[DATE] Bday [DATE] - [DATE]" at bounding box center [625, 139] width 70 height 16
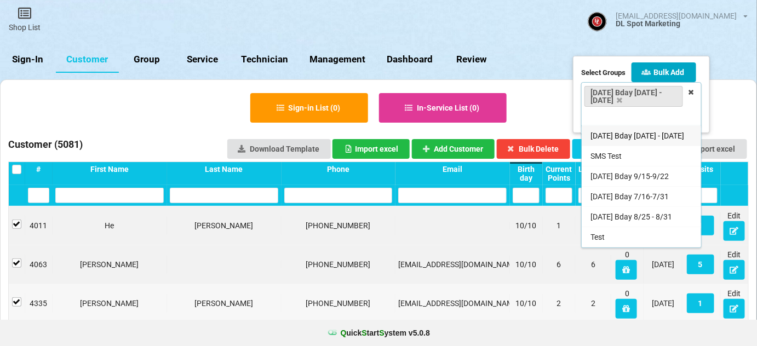
click at [670, 76] on button "Bulk Add" at bounding box center [663, 72] width 65 height 20
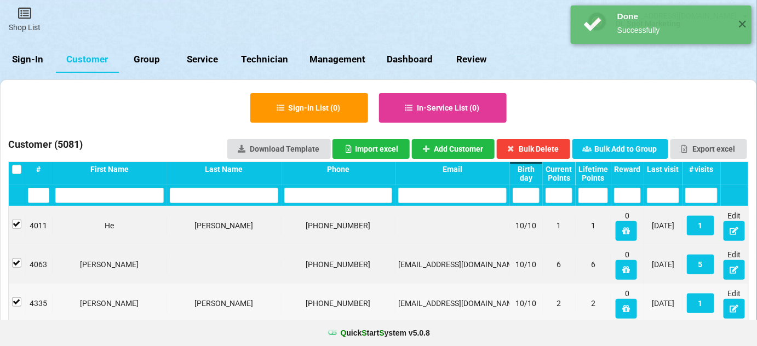
click at [149, 58] on link "Group" at bounding box center [147, 60] width 56 height 26
select select "25"
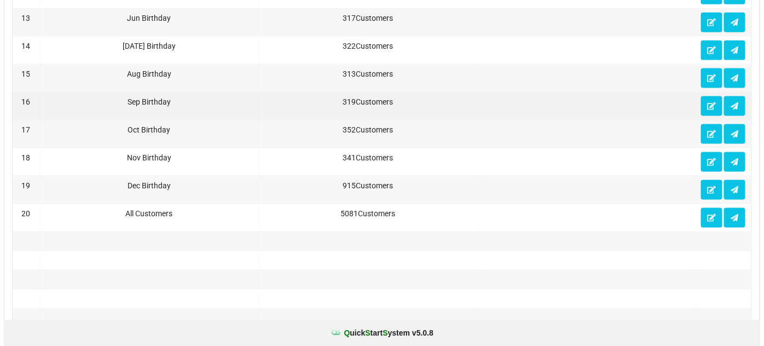
scroll to position [664, 0]
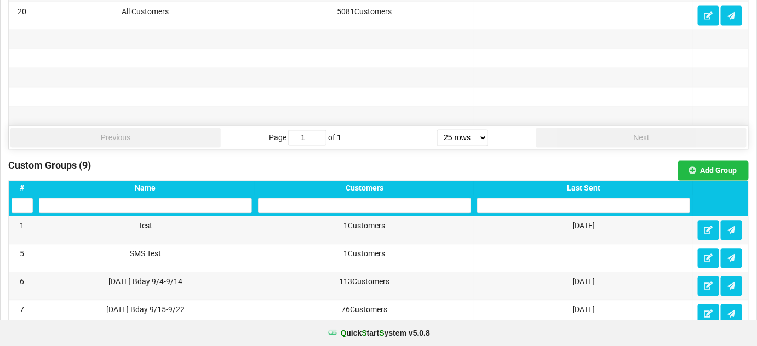
click at [588, 184] on div "Last Sent" at bounding box center [583, 188] width 213 height 9
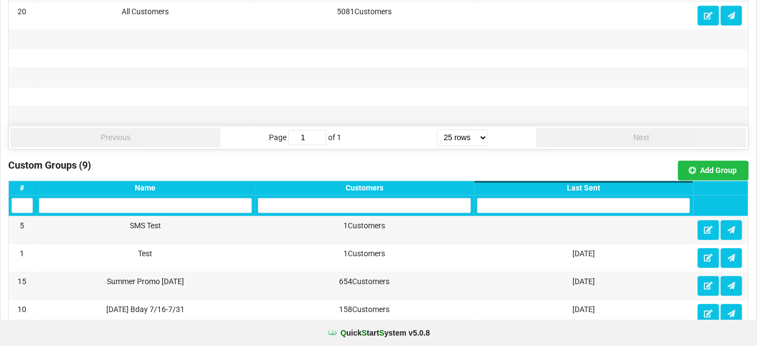
click at [588, 184] on div "Last Sent" at bounding box center [583, 188] width 213 height 9
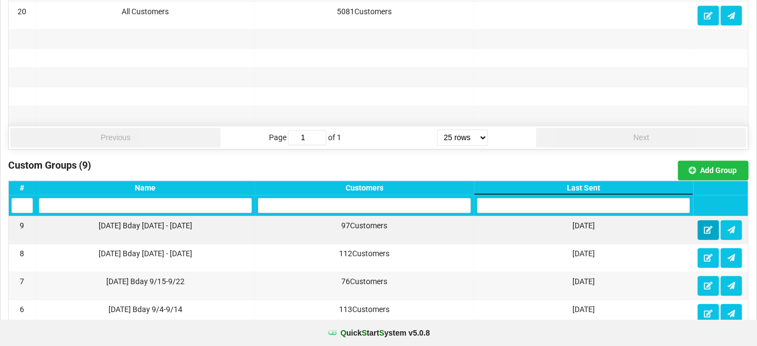
click at [710, 227] on icon at bounding box center [708, 230] width 9 height 7
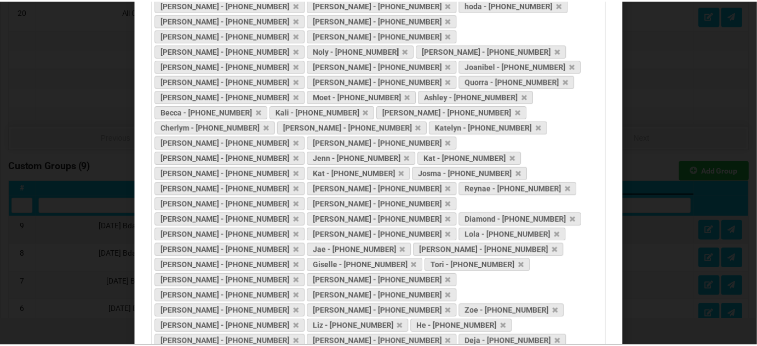
scroll to position [0, 0]
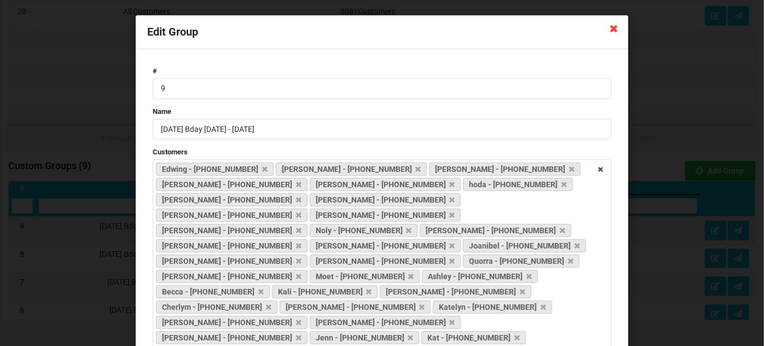
click at [608, 27] on icon at bounding box center [615, 28] width 18 height 18
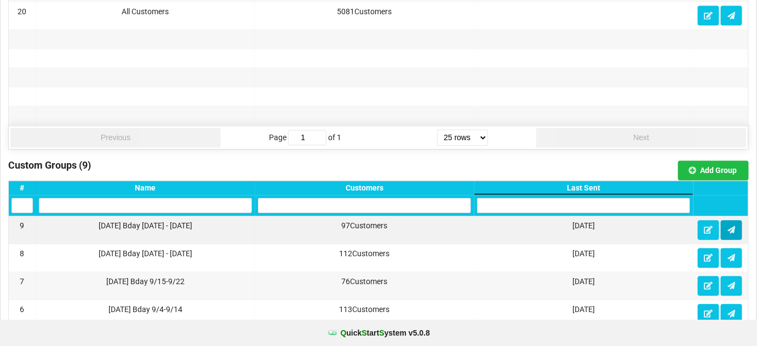
click at [734, 227] on icon at bounding box center [731, 230] width 9 height 7
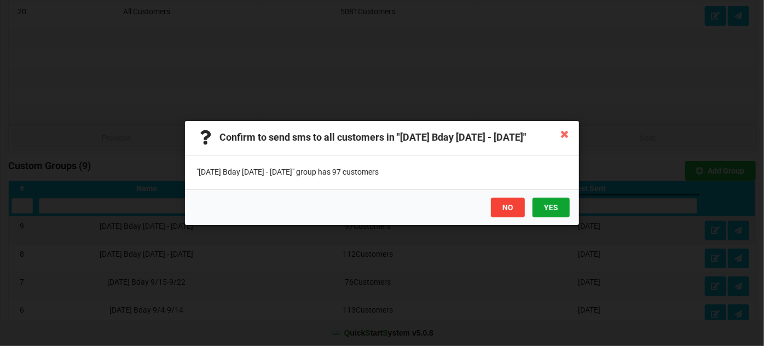
click at [551, 208] on button "YES" at bounding box center [551, 208] width 37 height 20
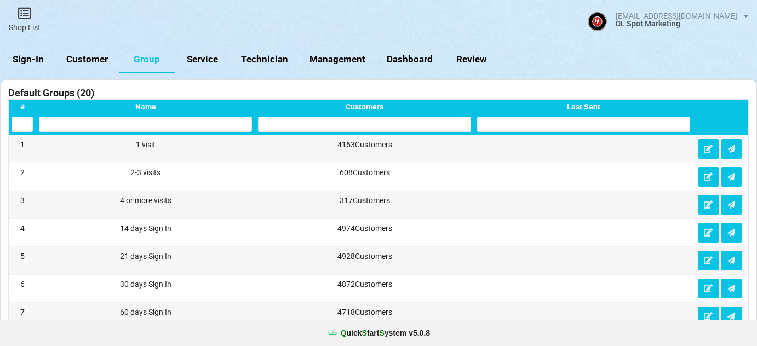
select select "25"
click at [95, 55] on link "Customer" at bounding box center [87, 60] width 63 height 26
select select "25"
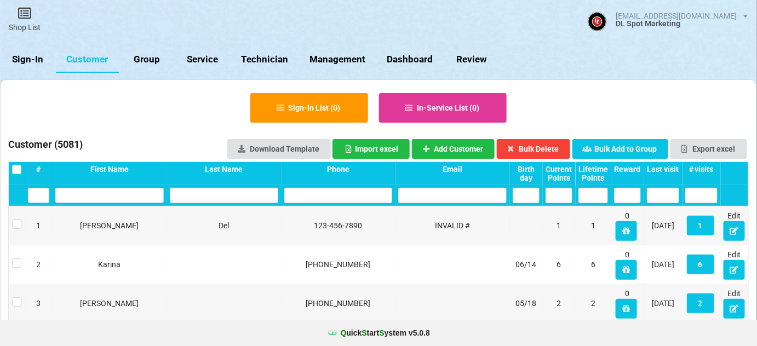
click at [308, 195] on input "text" at bounding box center [338, 195] width 108 height 15
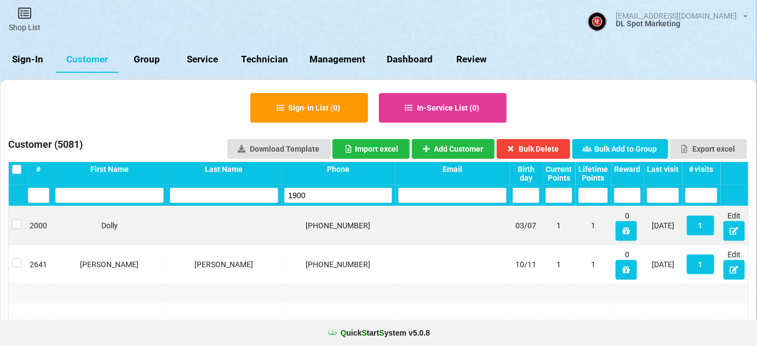
type input "1900"
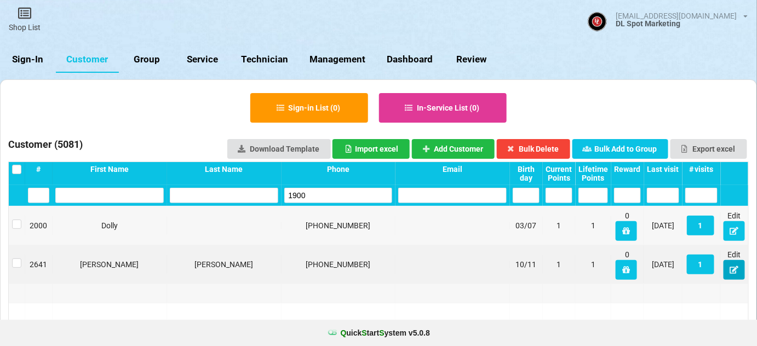
click at [731, 268] on icon at bounding box center [733, 269] width 9 height 7
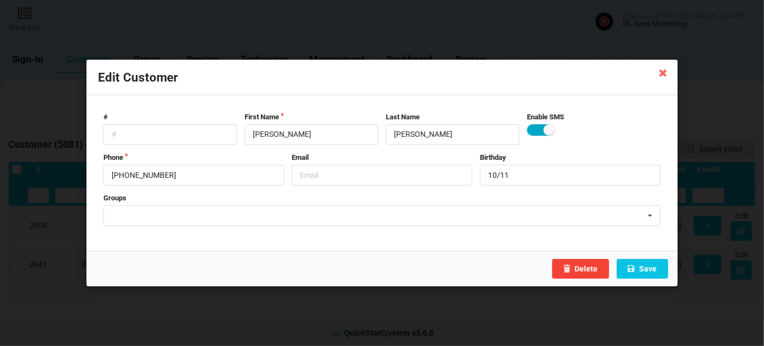
click at [533, 132] on label at bounding box center [540, 129] width 27 height 11
checkbox input "false"
click at [350, 176] on input "text" at bounding box center [382, 175] width 181 height 21
drag, startPoint x: 353, startPoint y: 175, endPoint x: 287, endPoint y: 176, distance: 65.2
click at [287, 176] on div "Phone [PHONE_NUMBER] Email UNSUBSCRIBE Birthday 10/11" at bounding box center [382, 169] width 565 height 33
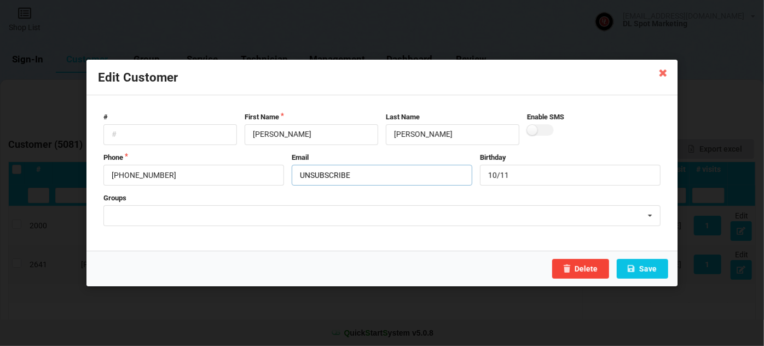
click at [387, 176] on input "UNSUBSCRIBE" at bounding box center [382, 175] width 181 height 21
type input "UNSUBSCRIBE"
click at [652, 268] on button "Save" at bounding box center [642, 269] width 51 height 20
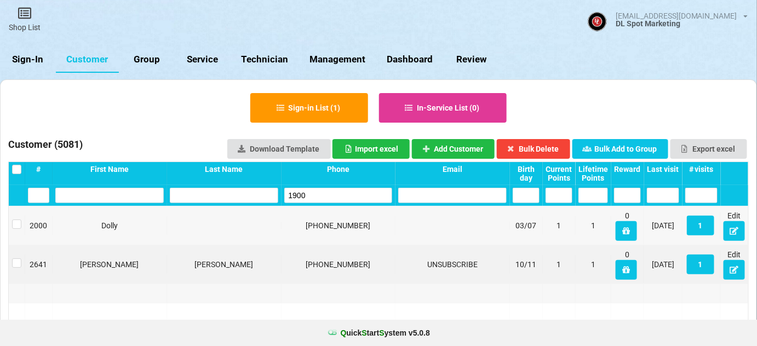
click at [314, 191] on input "1900" at bounding box center [338, 195] width 108 height 15
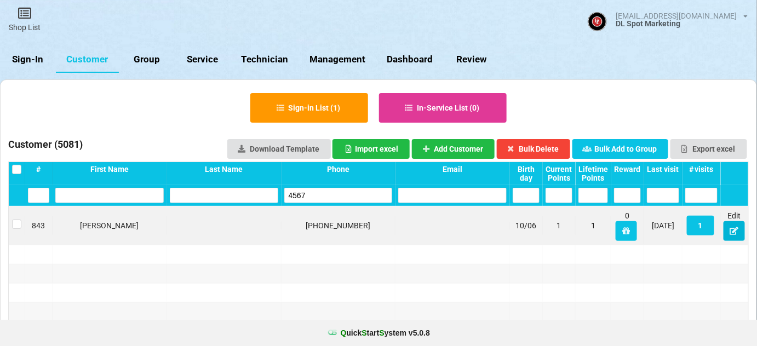
type input "4567"
click at [737, 232] on icon at bounding box center [733, 230] width 9 height 7
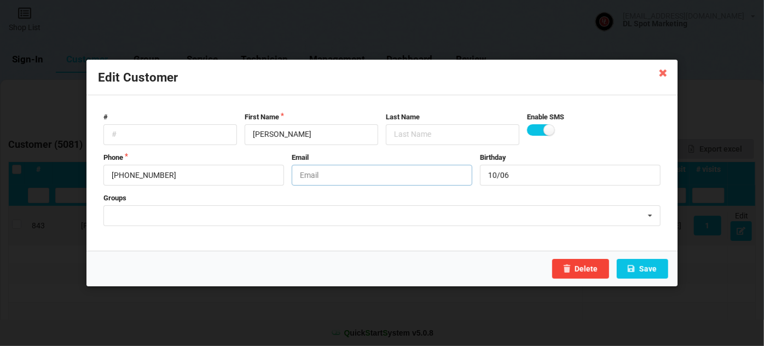
click at [340, 173] on input "text" at bounding box center [382, 175] width 181 height 21
type input "NO-SMS"
click at [535, 133] on label at bounding box center [540, 129] width 27 height 11
checkbox input "false"
click at [658, 266] on button "Save" at bounding box center [642, 269] width 51 height 20
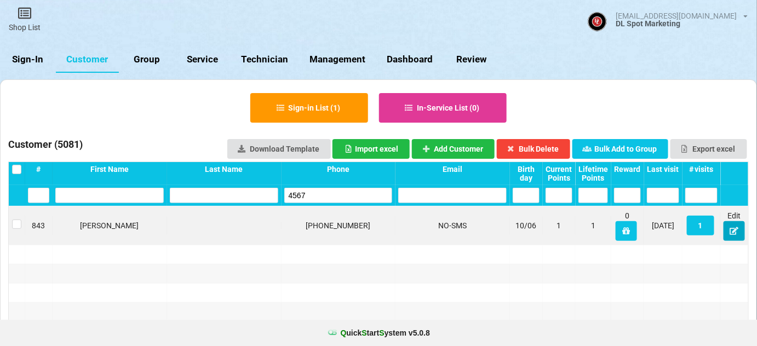
click at [732, 233] on icon at bounding box center [733, 230] width 9 height 7
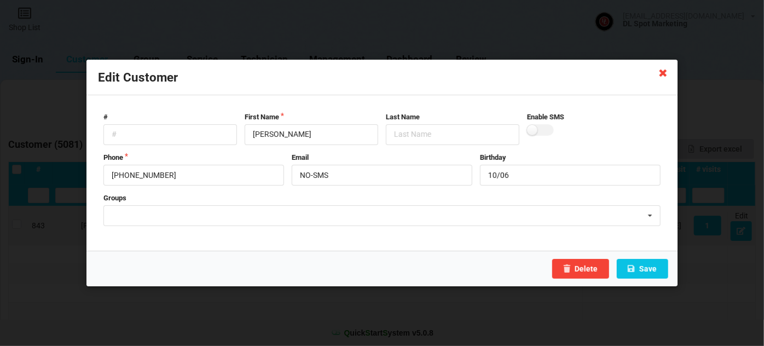
click at [661, 71] on icon at bounding box center [664, 73] width 18 height 18
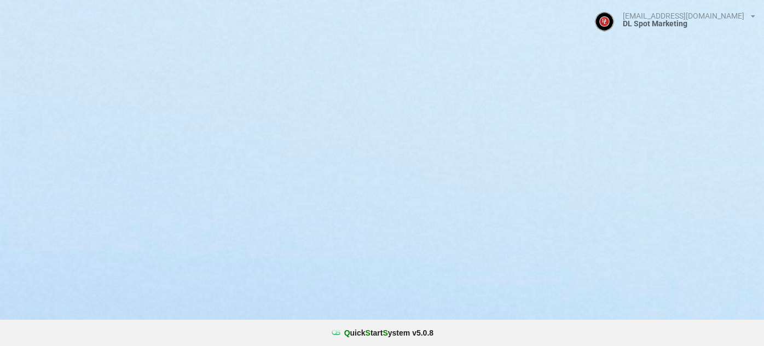
select select "25"
